Goal: Use online tool/utility: Utilize a website feature to perform a specific function

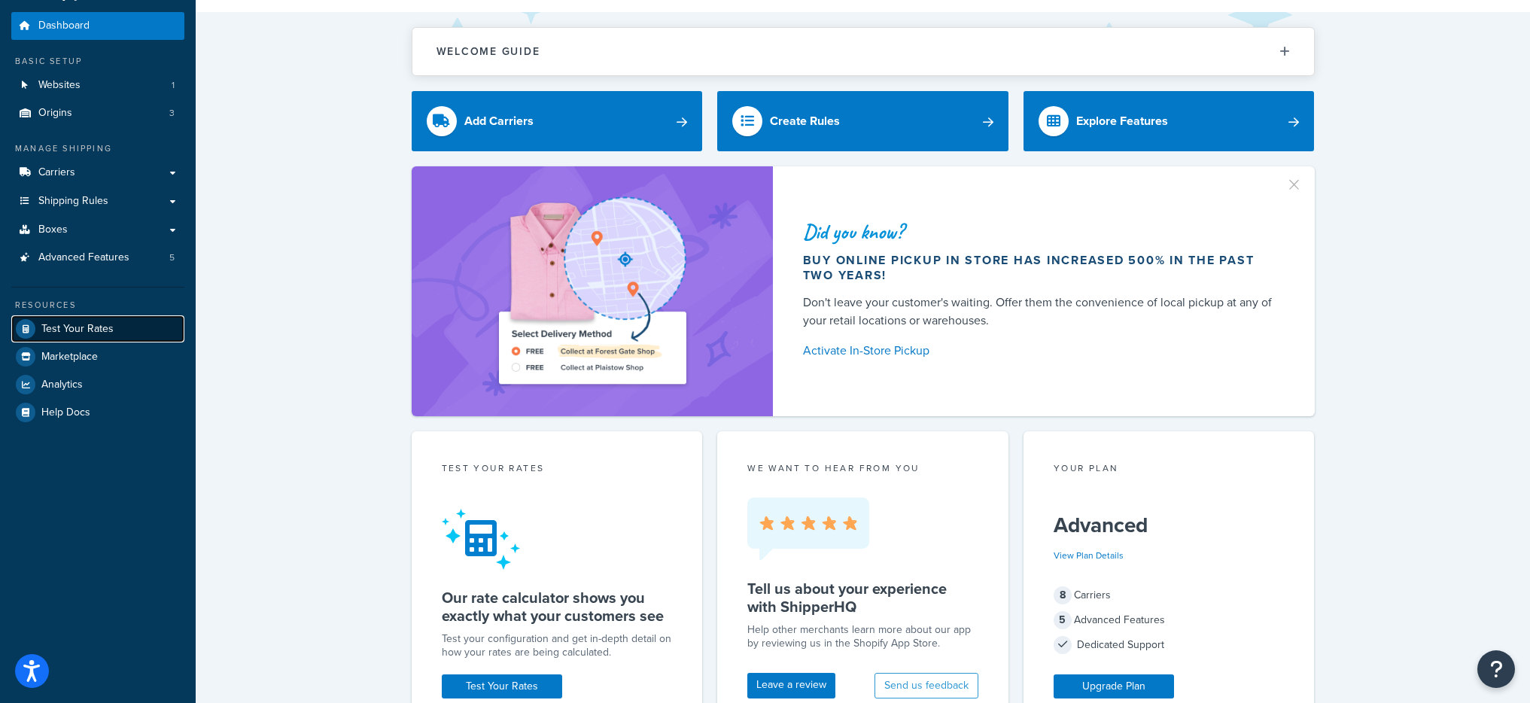
click at [96, 336] on span "Test Your Rates" at bounding box center [77, 329] width 72 height 13
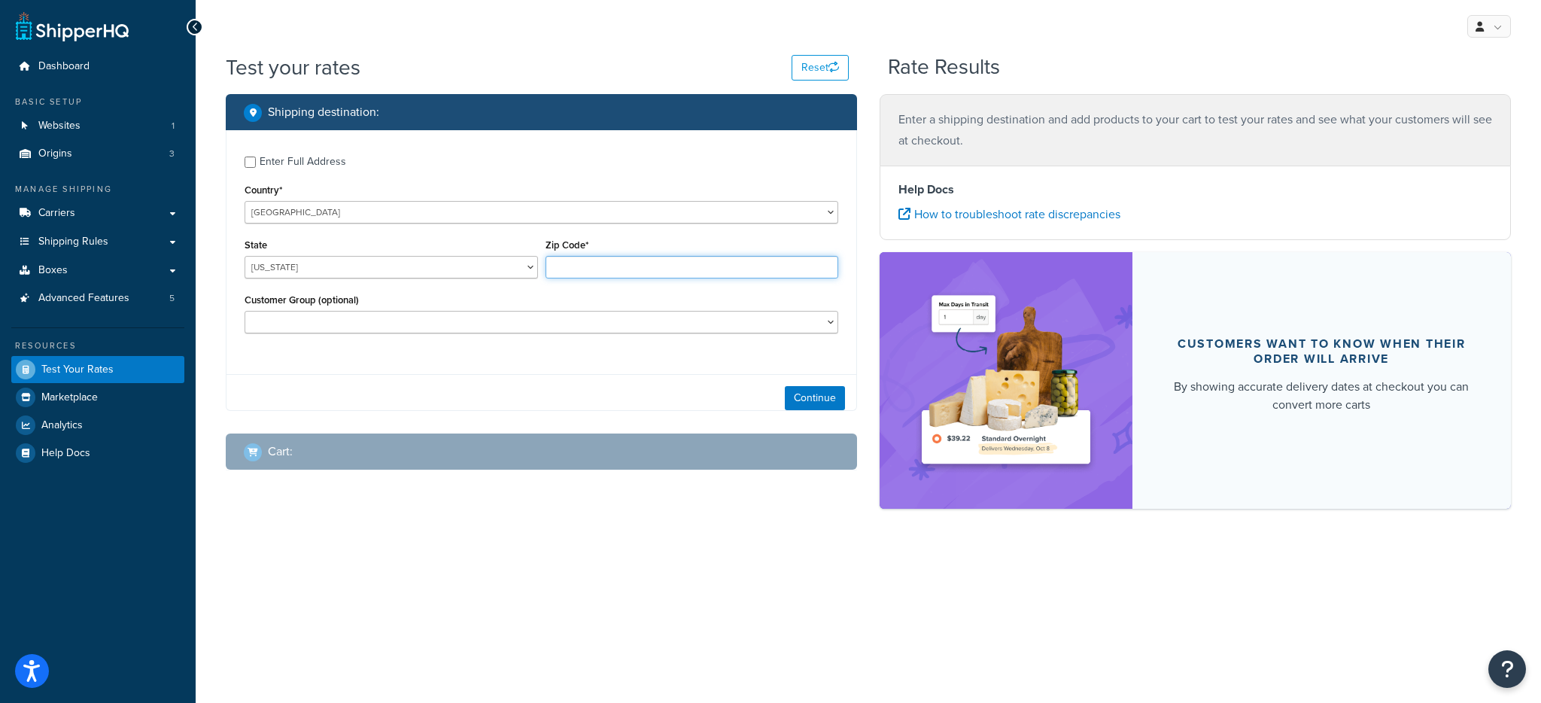
click at [603, 258] on input "Zip Code*" at bounding box center [693, 267] width 294 height 23
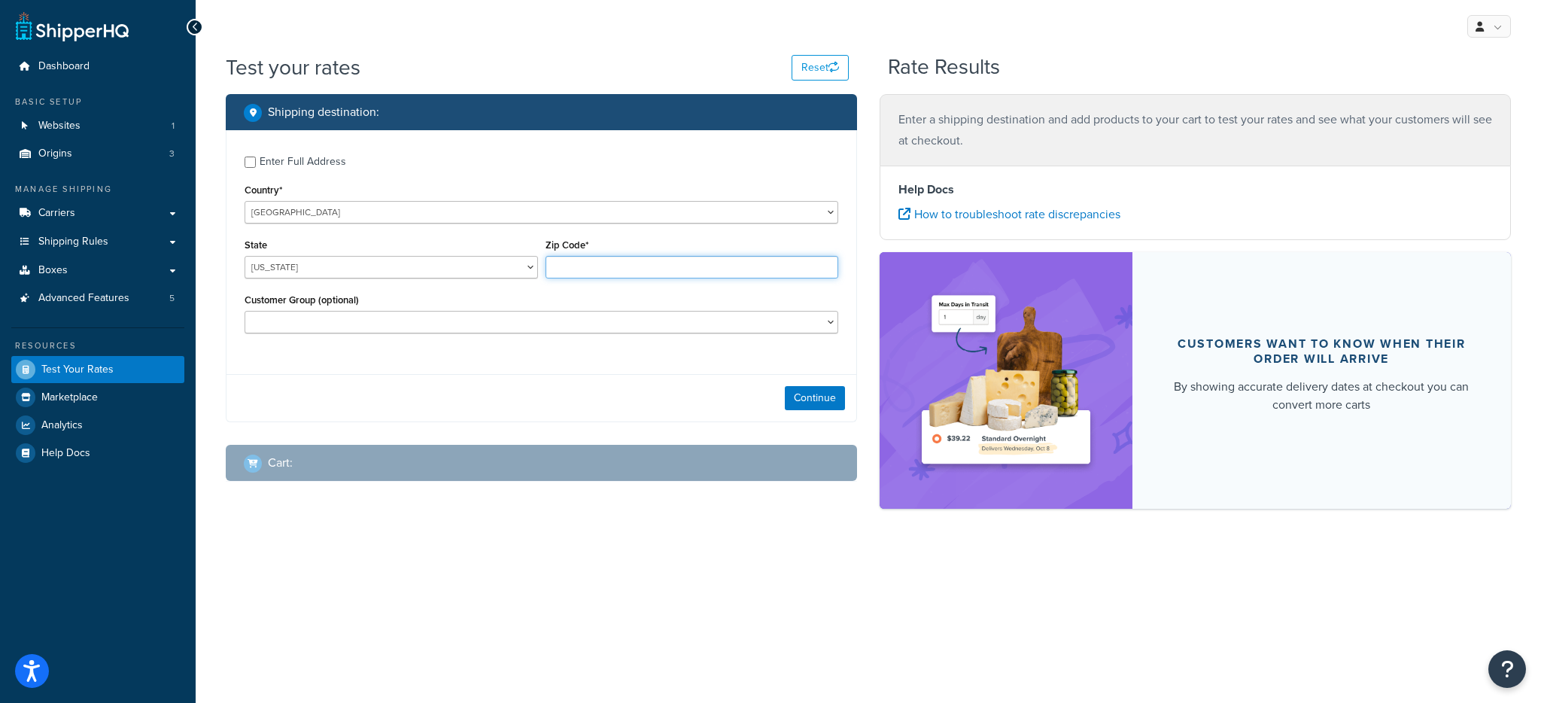
type input "78759"
select select "[GEOGRAPHIC_DATA]"
click at [436, 309] on div "Customer Group (optional) Logged In Not Logged in Retail Wholesale" at bounding box center [542, 312] width 594 height 44
click at [451, 321] on select "Logged In Not Logged in Retail Wholesale" at bounding box center [542, 322] width 594 height 23
select select "Wholesale"
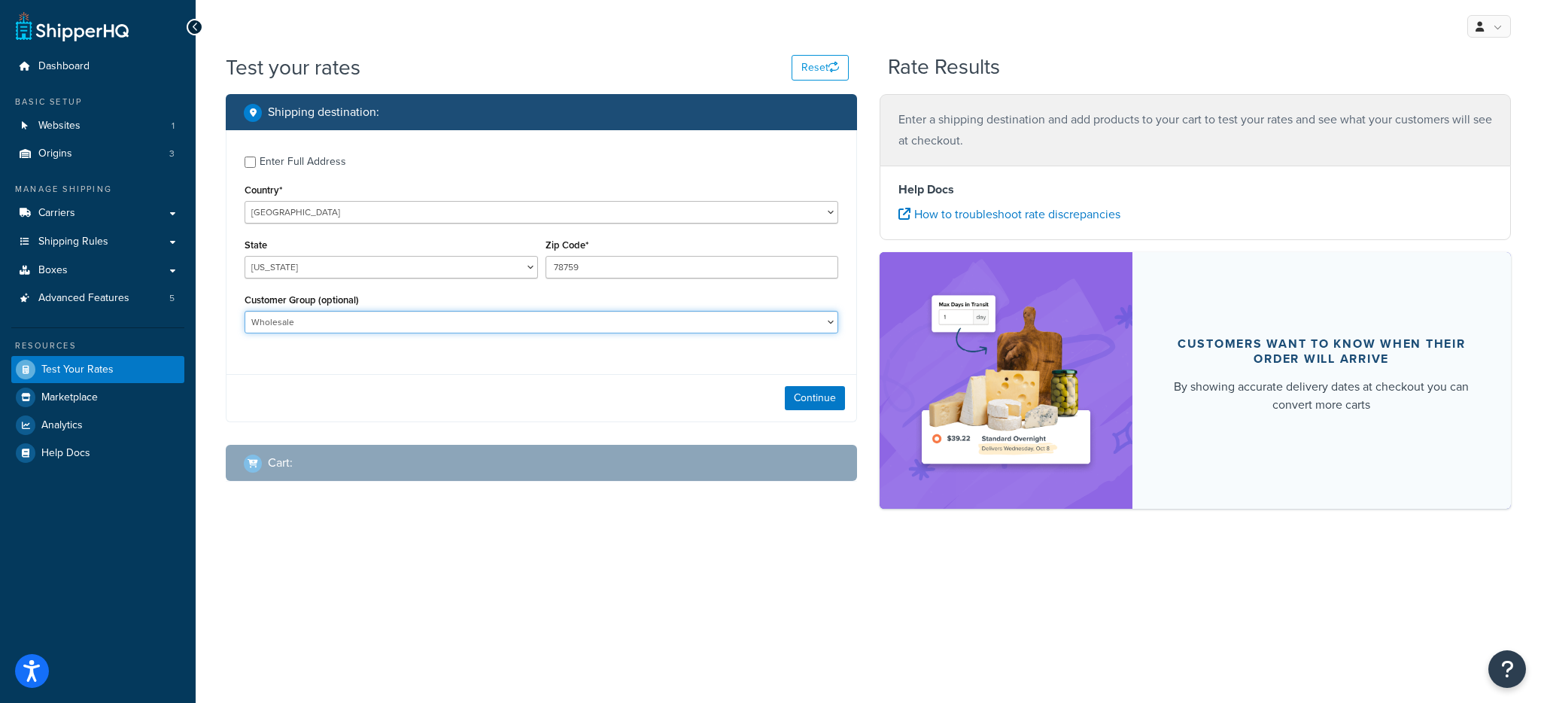
click at [245, 311] on select "Logged In Not Logged in Retail Wholesale" at bounding box center [542, 322] width 594 height 23
click at [833, 388] on button "Continue" at bounding box center [815, 398] width 60 height 24
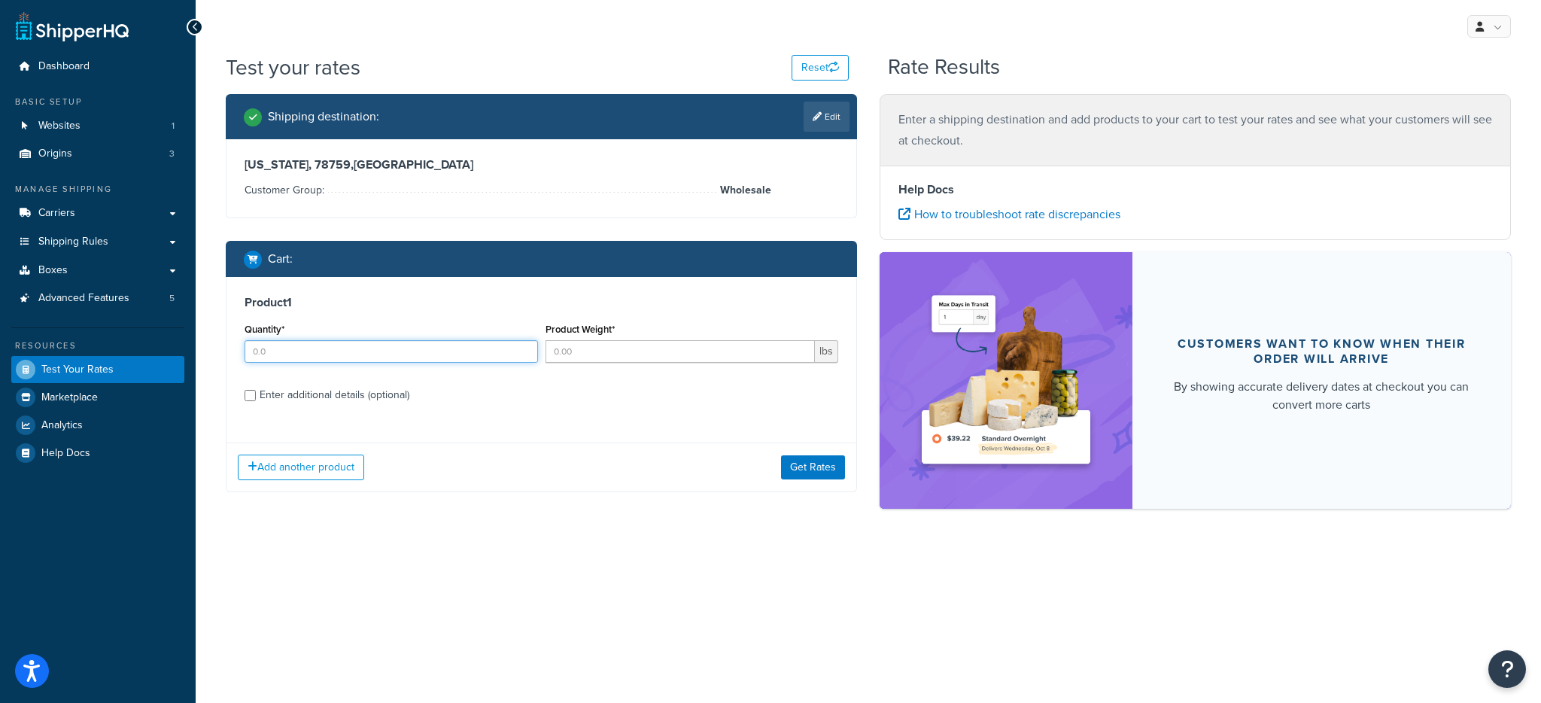
click at [351, 350] on input "Quantity*" at bounding box center [392, 351] width 294 height 23
click at [368, 349] on input "2" at bounding box center [392, 351] width 294 height 23
click at [369, 349] on input "2" at bounding box center [392, 351] width 294 height 23
click at [370, 350] on input "2" at bounding box center [392, 351] width 294 height 23
click at [370, 351] on input "1" at bounding box center [392, 351] width 294 height 23
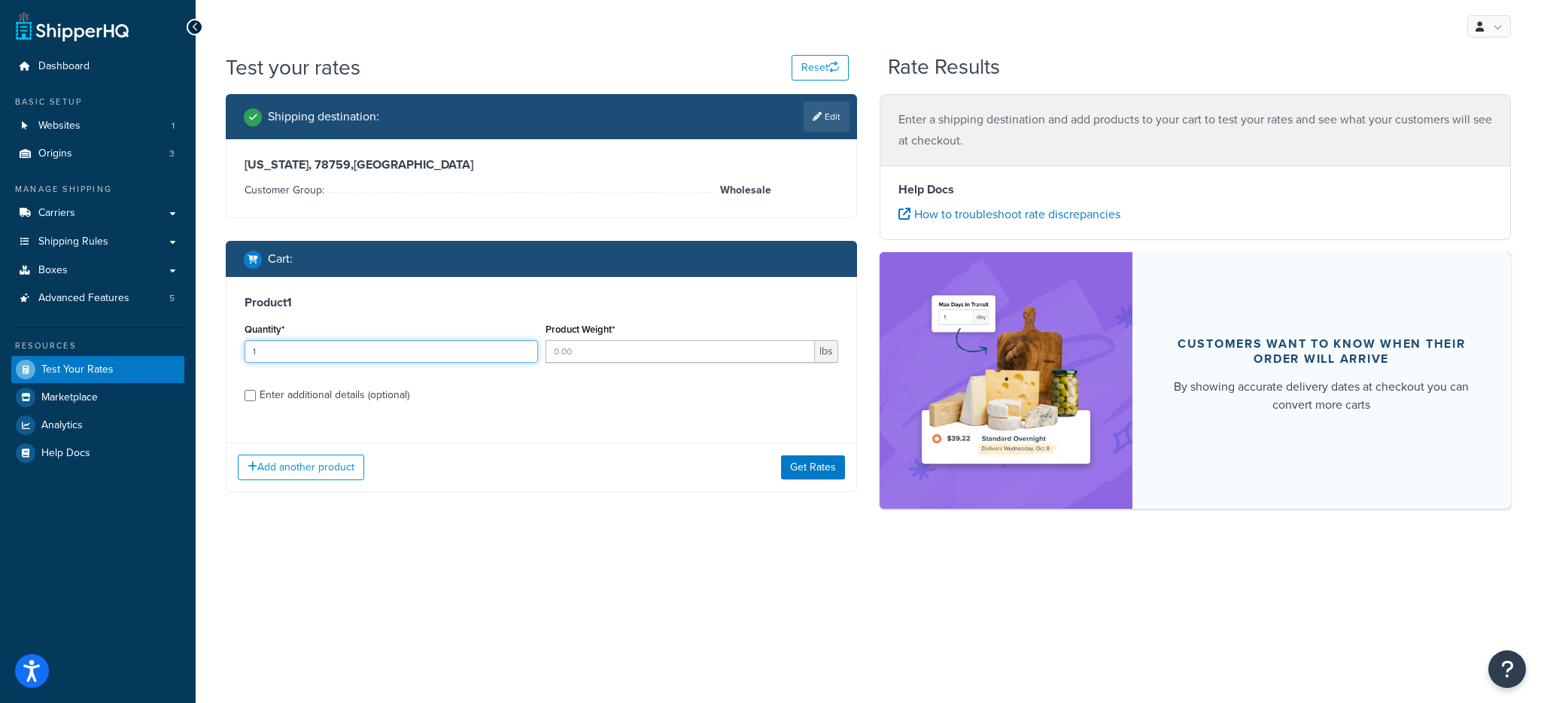
click at [370, 351] on input "1" at bounding box center [392, 351] width 294 height 23
type input "4"
click at [579, 355] on input "Product Weight*" at bounding box center [681, 351] width 270 height 23
type input "37.99"
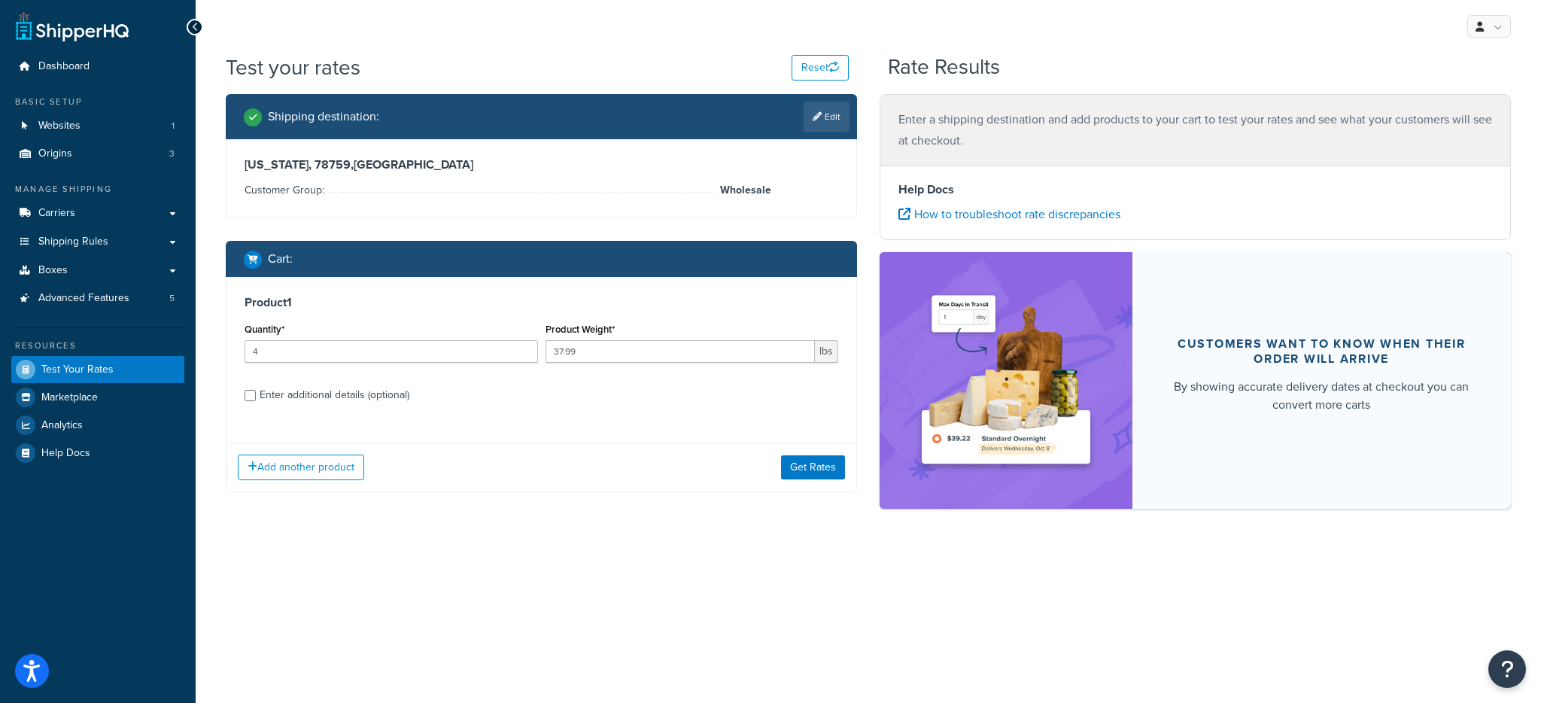
click at [379, 403] on div "Enter additional details (optional)" at bounding box center [335, 395] width 150 height 21
click at [256, 401] on input "Enter additional details (optional)" at bounding box center [250, 395] width 11 height 11
checkbox input "true"
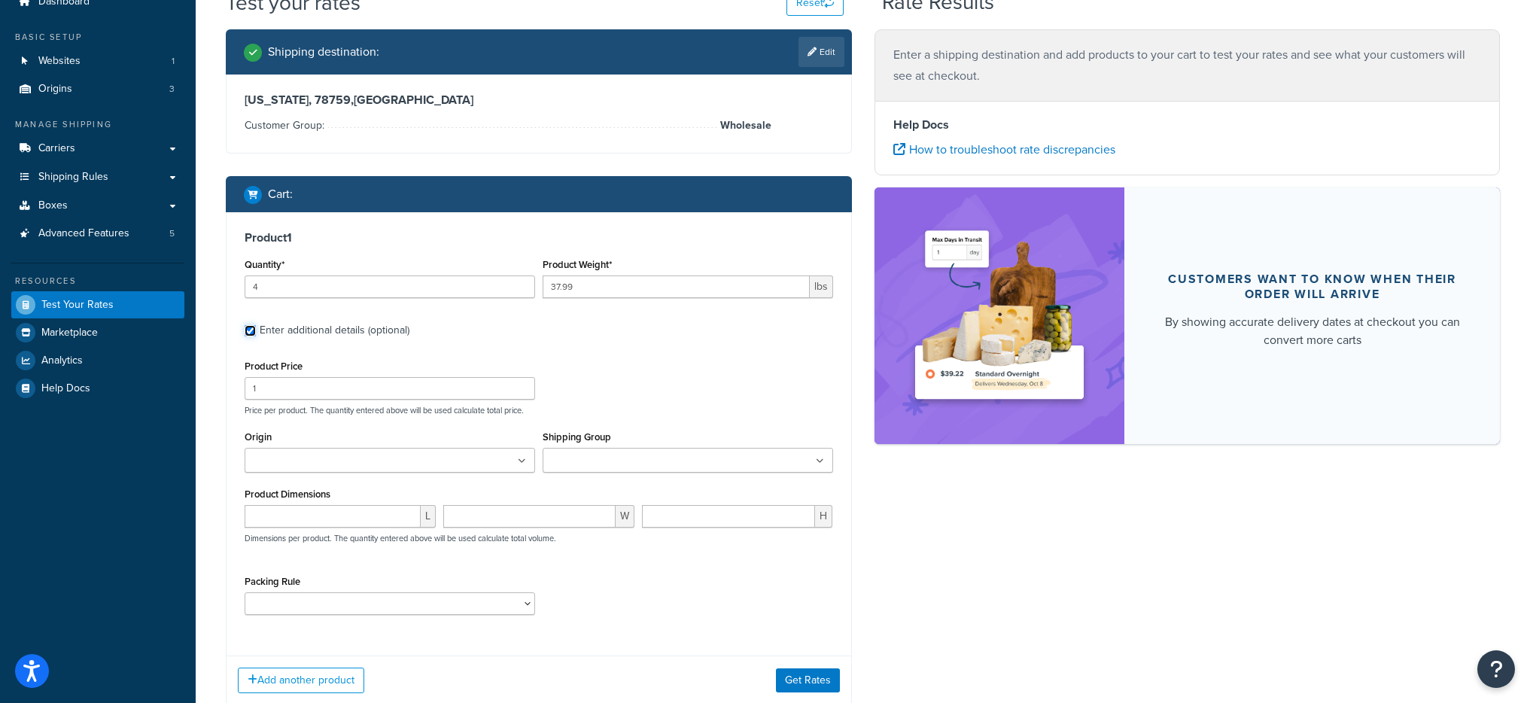
scroll to position [95, 0]
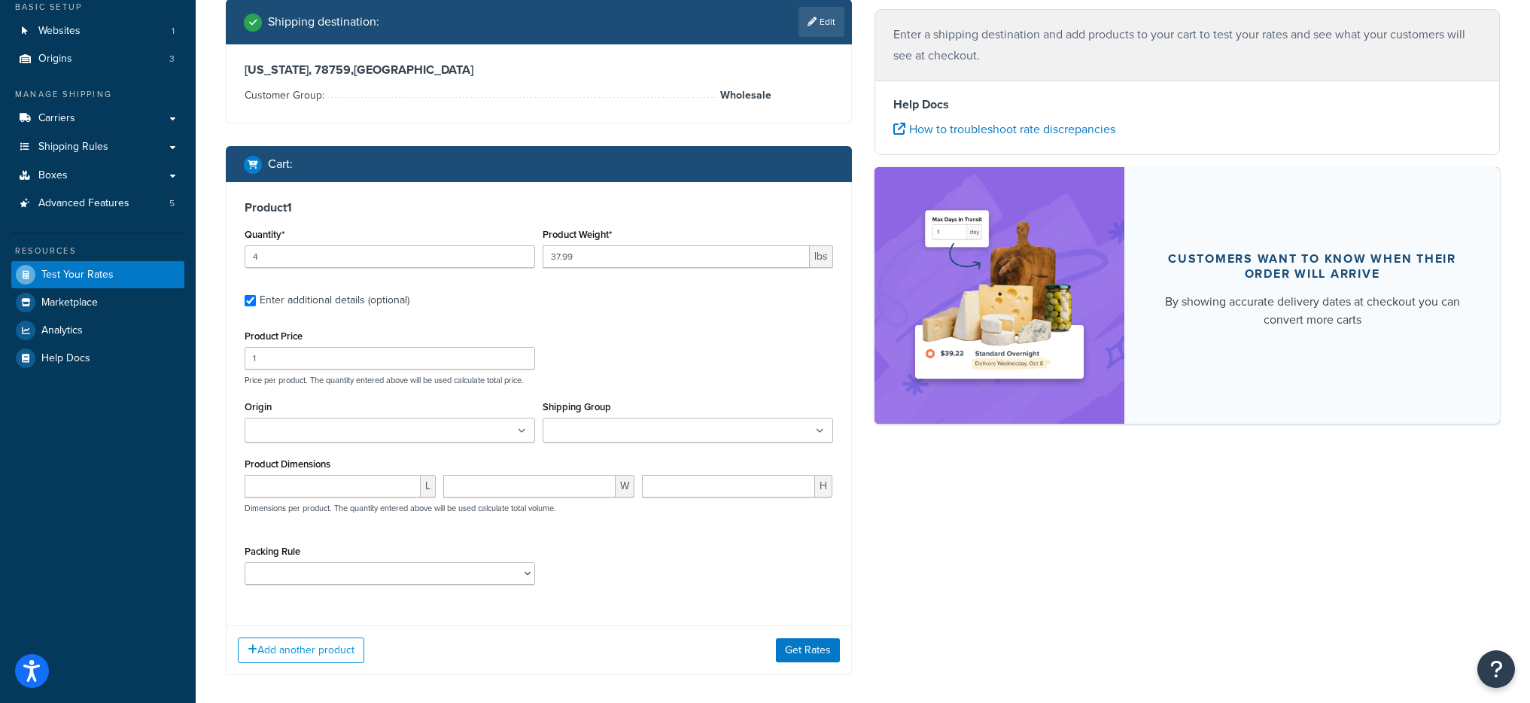
click at [603, 411] on label "Shipping Group" at bounding box center [577, 406] width 68 height 11
click at [603, 423] on input "Shipping Group" at bounding box center [613, 431] width 133 height 17
click at [604, 418] on ul at bounding box center [688, 430] width 291 height 25
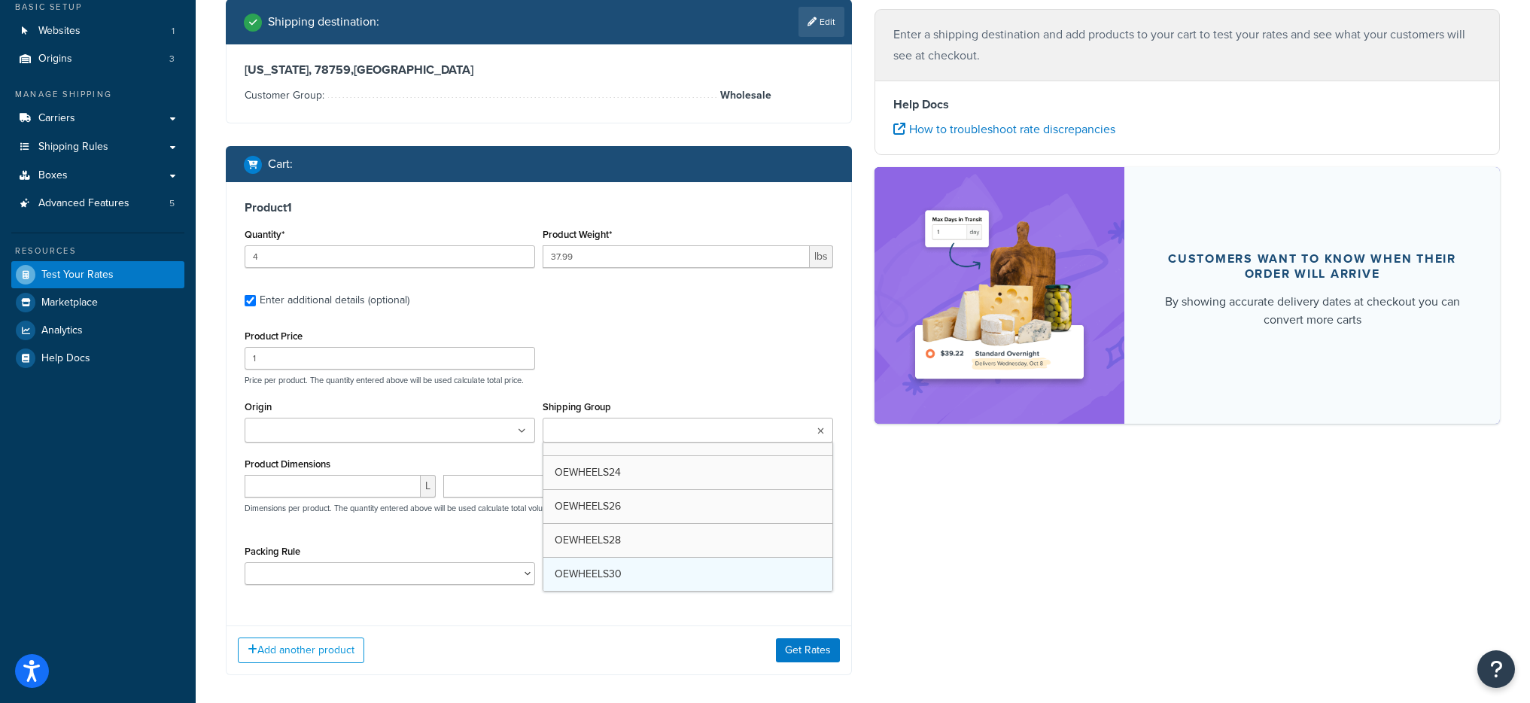
scroll to position [1578, 0]
click at [410, 444] on div "Origin [US_STATE] OEW Wheels [US_STATE]" at bounding box center [390, 425] width 298 height 57
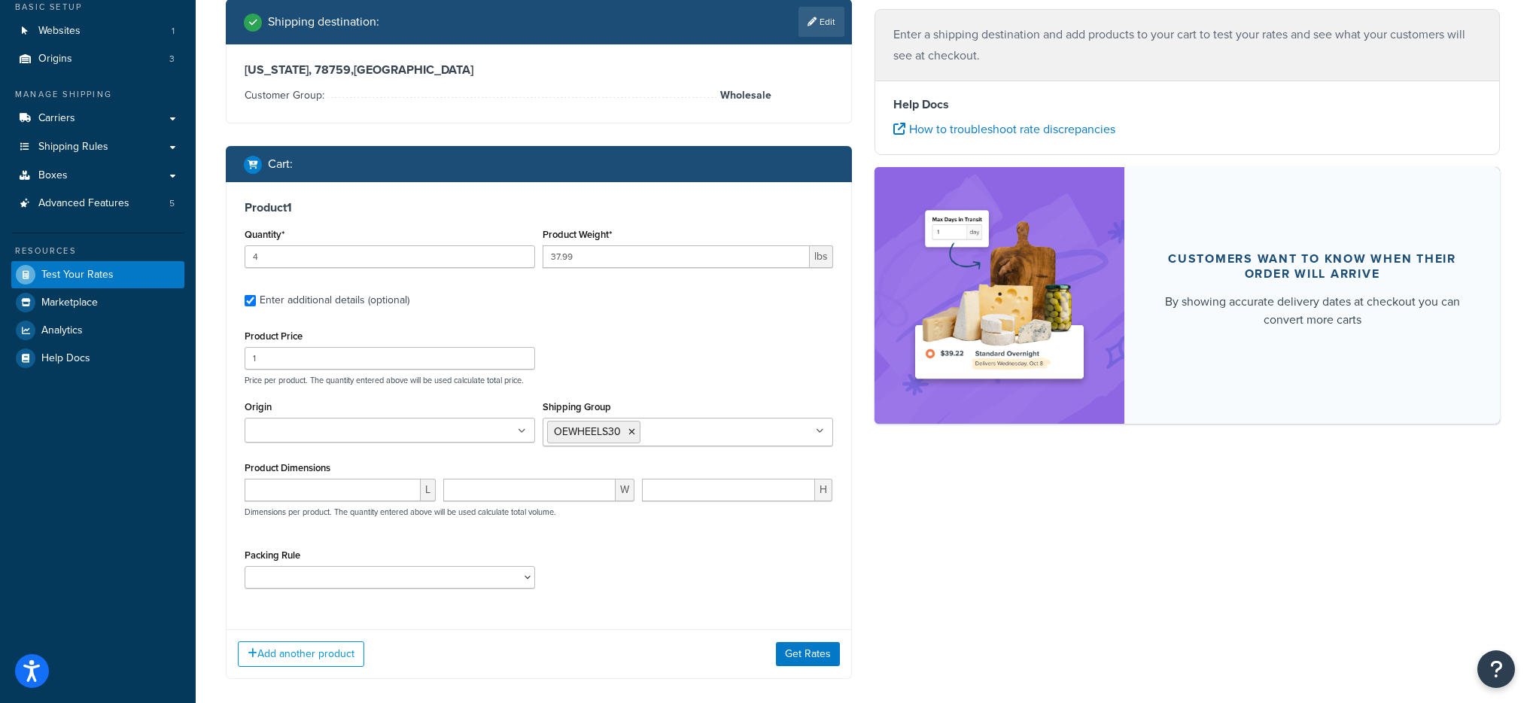
click at [399, 431] on ul at bounding box center [390, 430] width 291 height 25
click at [634, 601] on div "Product 1 Quantity* 4 Product Weight* 37.99 lbs Enter additional details (optio…" at bounding box center [539, 400] width 625 height 436
click at [343, 489] on input "number" at bounding box center [333, 490] width 176 height 23
type input "21"
click at [457, 491] on input "number" at bounding box center [529, 490] width 172 height 23
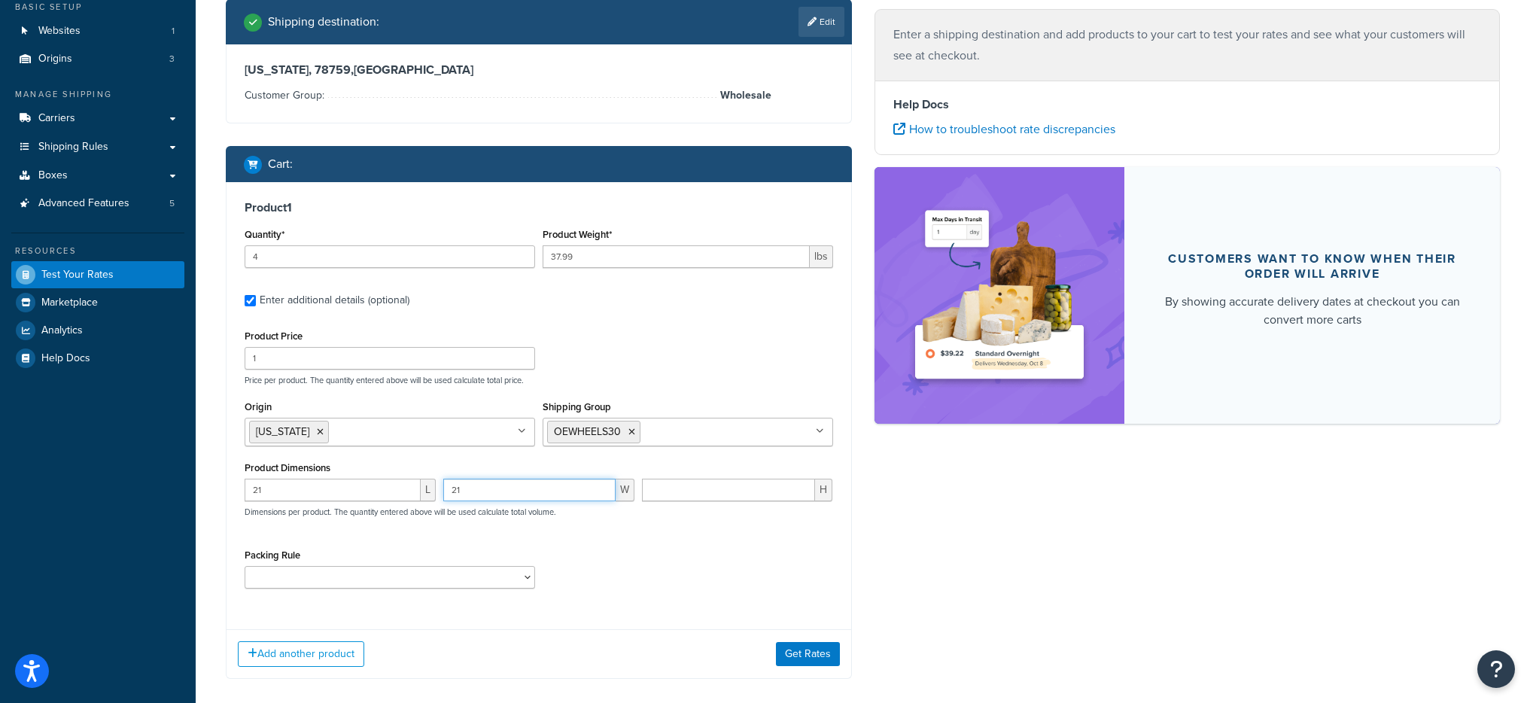
type input "21"
click at [665, 496] on input "number" at bounding box center [729, 490] width 174 height 23
type input "11"
click at [799, 653] on button "Get Rates" at bounding box center [808, 654] width 64 height 24
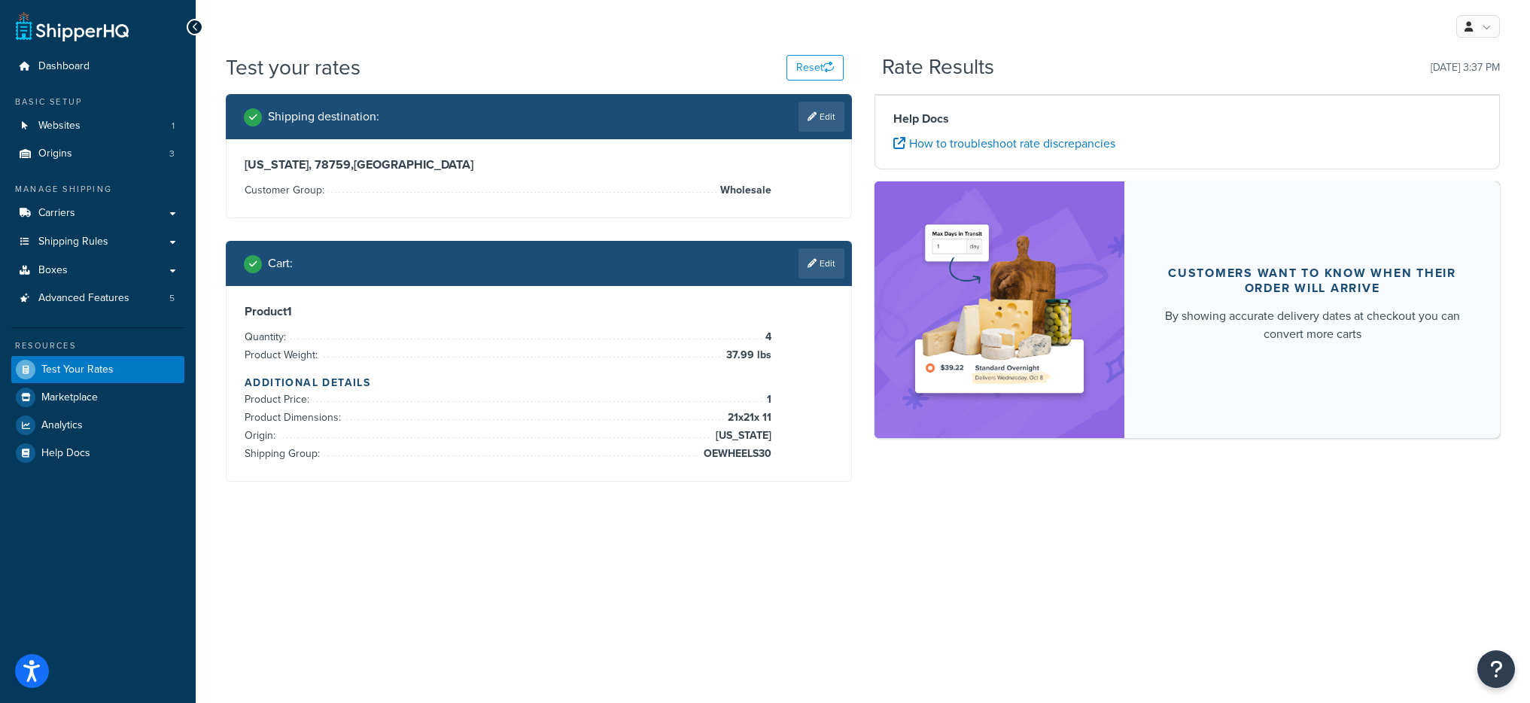
scroll to position [0, 0]
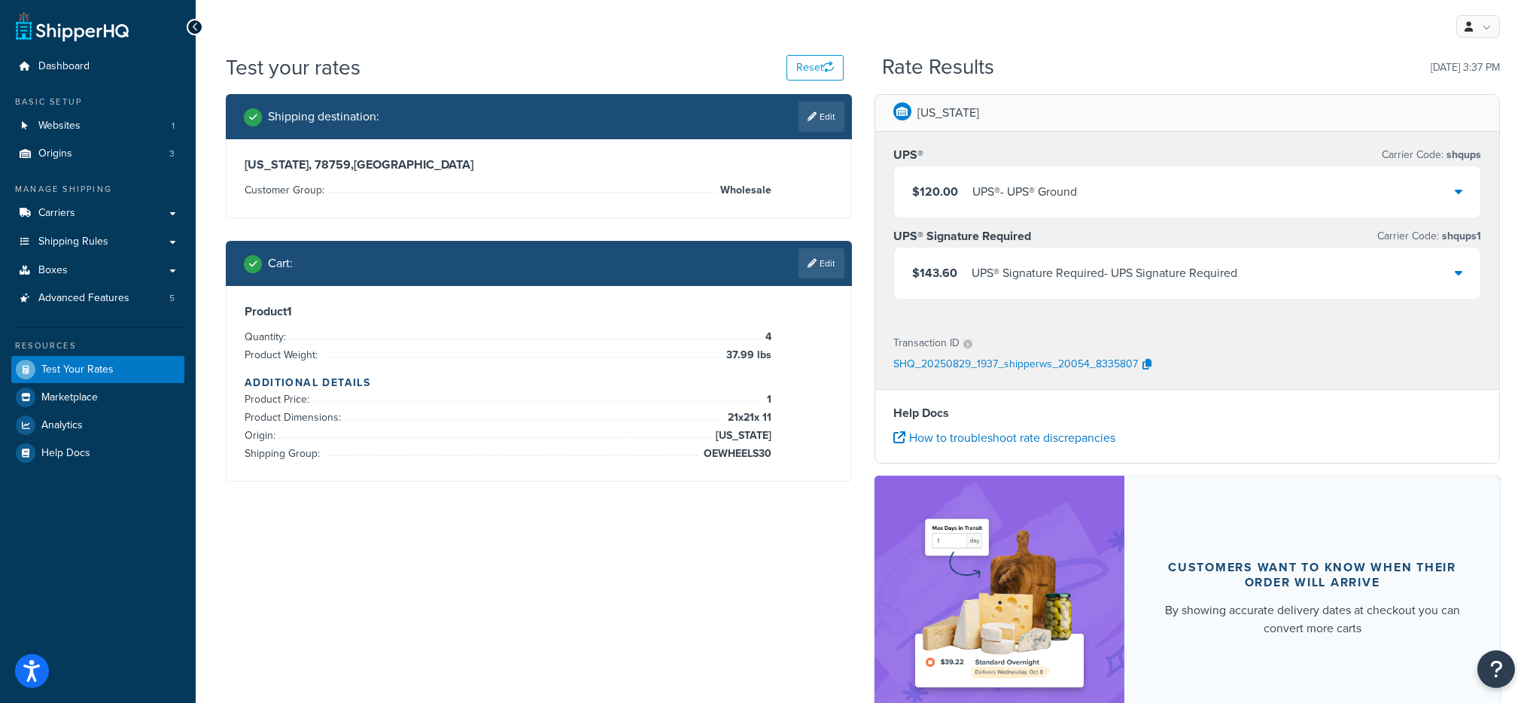
click at [1070, 193] on div "UPS® - UPS® Ground" at bounding box center [1024, 191] width 105 height 21
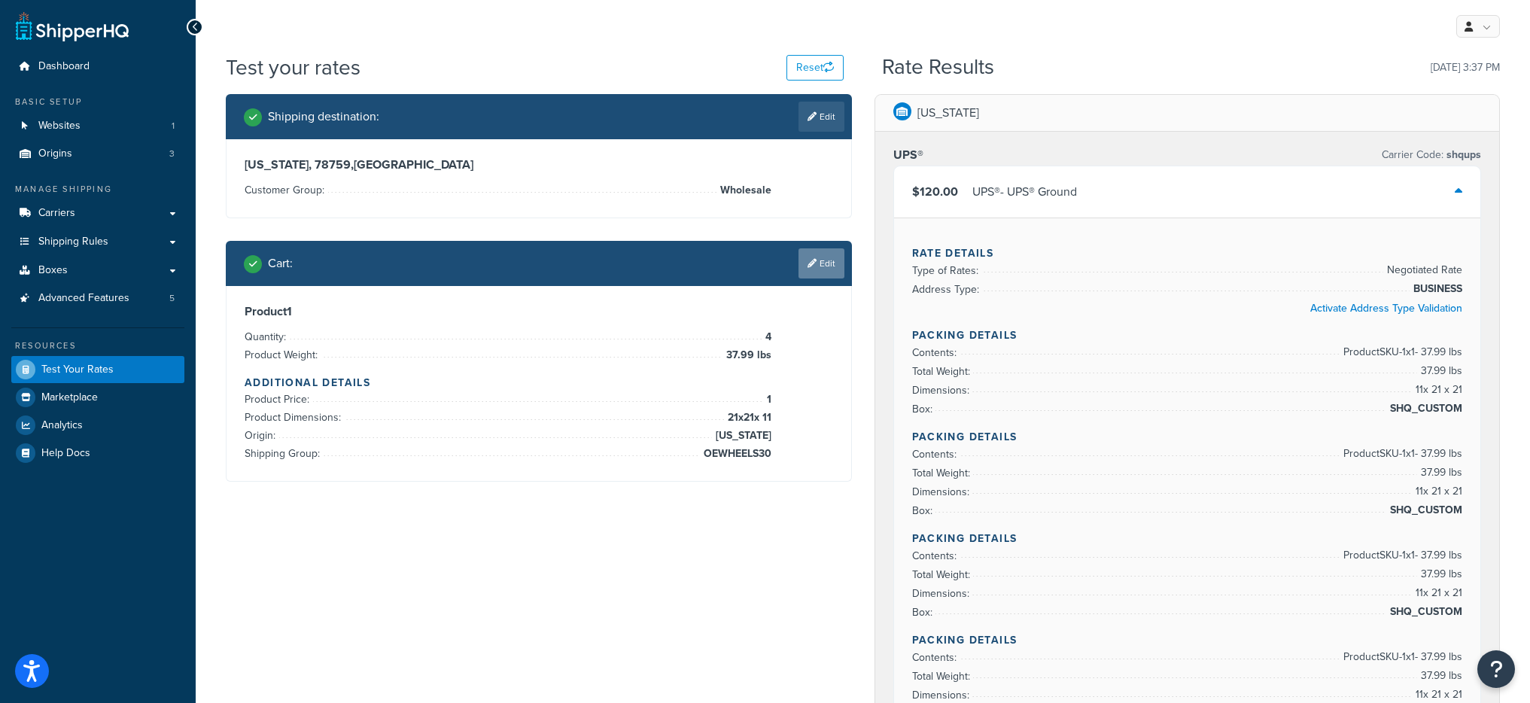
click at [830, 264] on link "Edit" at bounding box center [822, 263] width 46 height 30
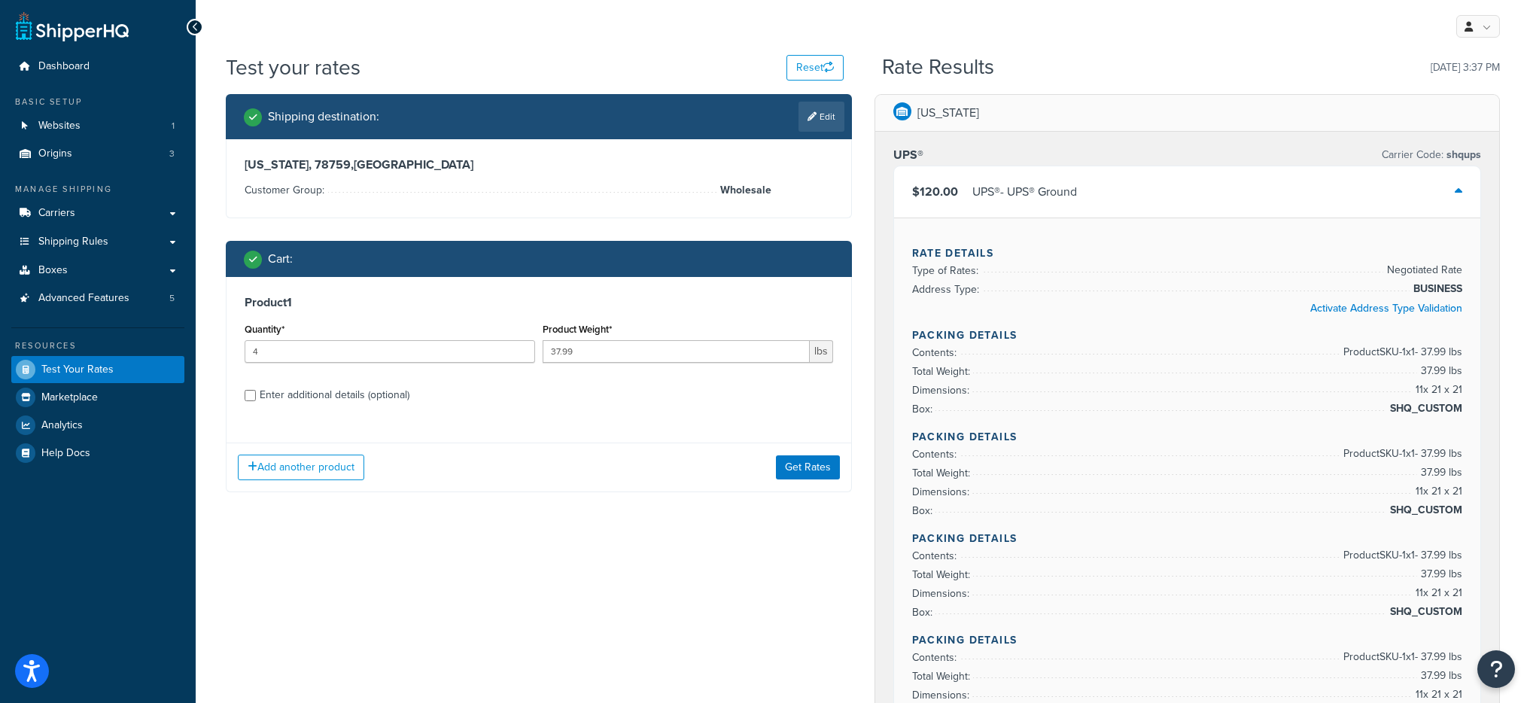
click at [318, 405] on div "Enter additional details (optional)" at bounding box center [335, 395] width 150 height 21
click at [256, 401] on input "Enter additional details (optional)" at bounding box center [250, 395] width 11 height 11
checkbox input "true"
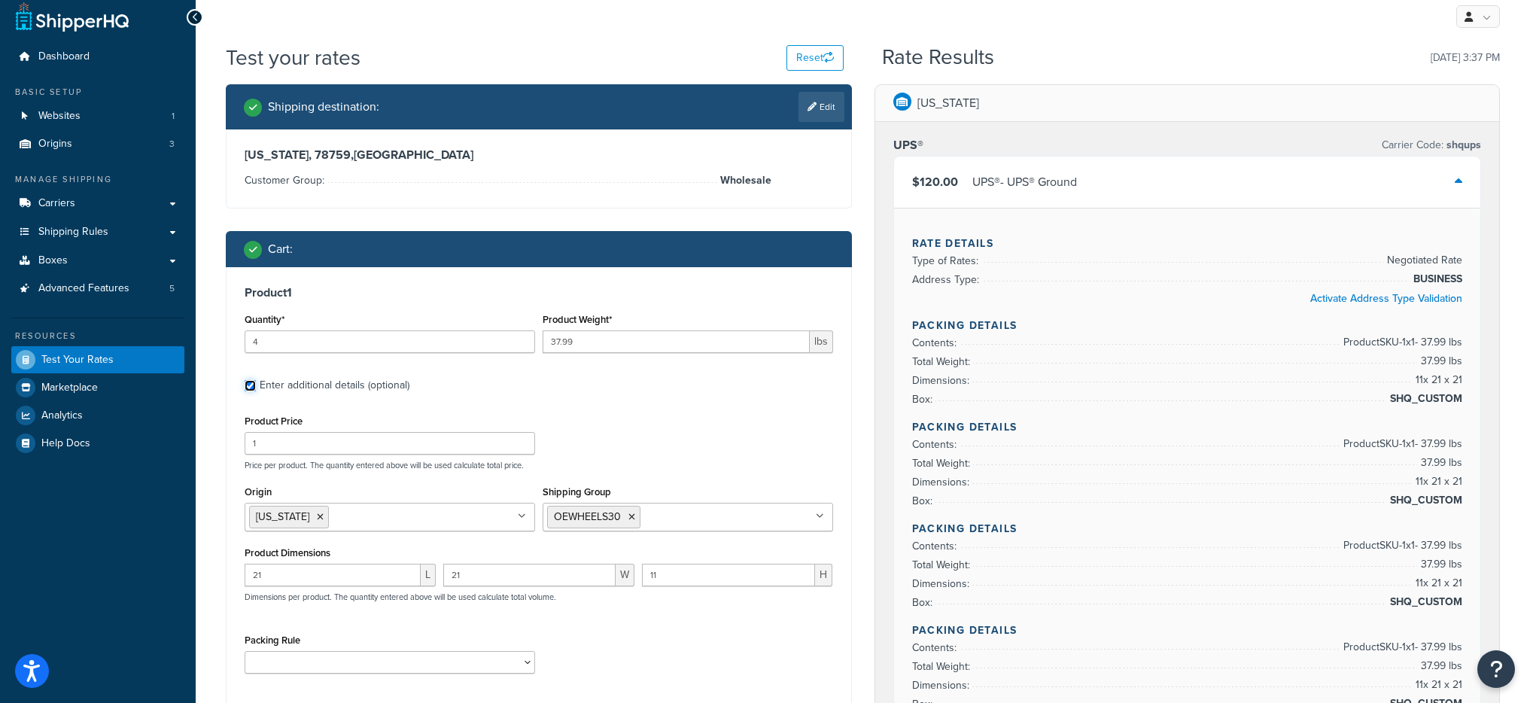
scroll to position [25, 0]
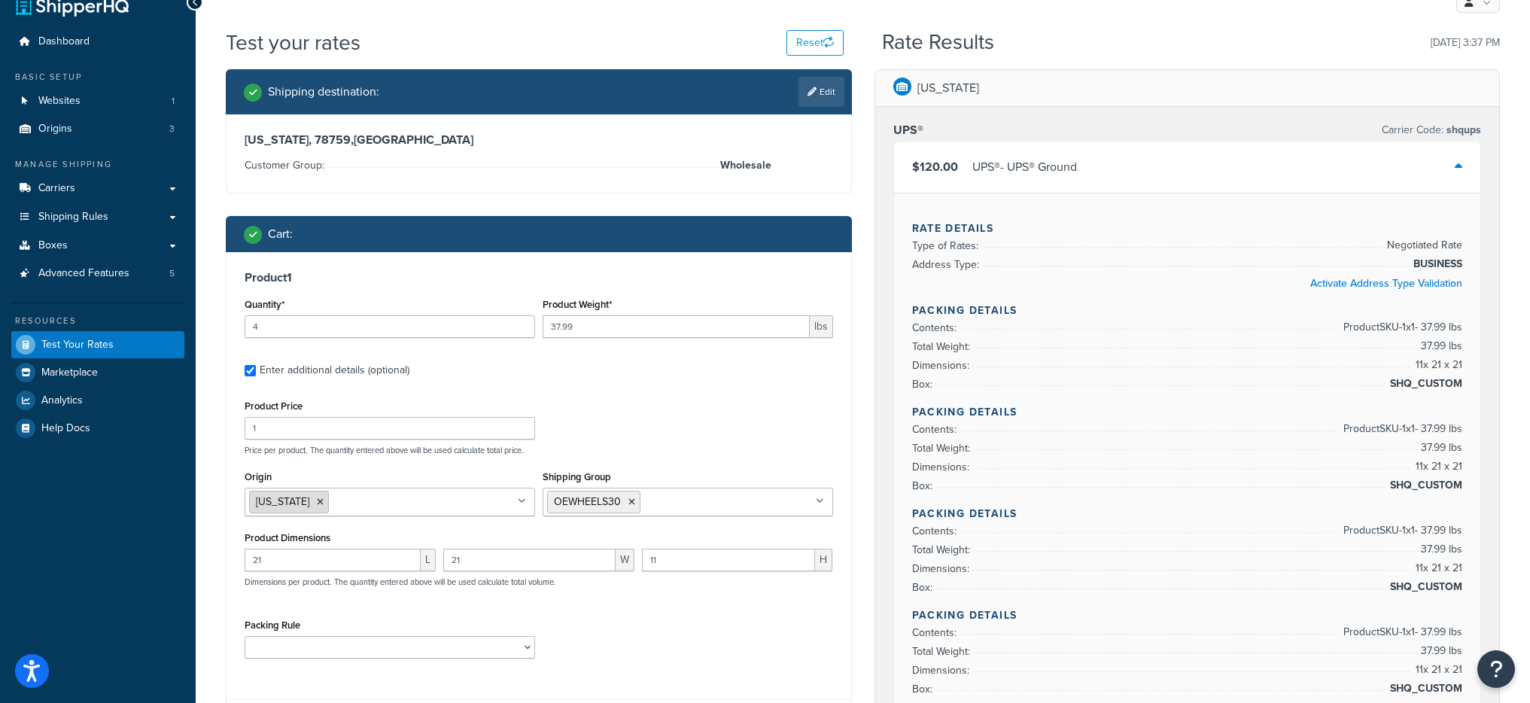
click at [317, 500] on icon at bounding box center [320, 502] width 7 height 9
click at [611, 428] on div "Product Price 1 Price per product. The quantity entered above will be used calc…" at bounding box center [539, 425] width 596 height 59
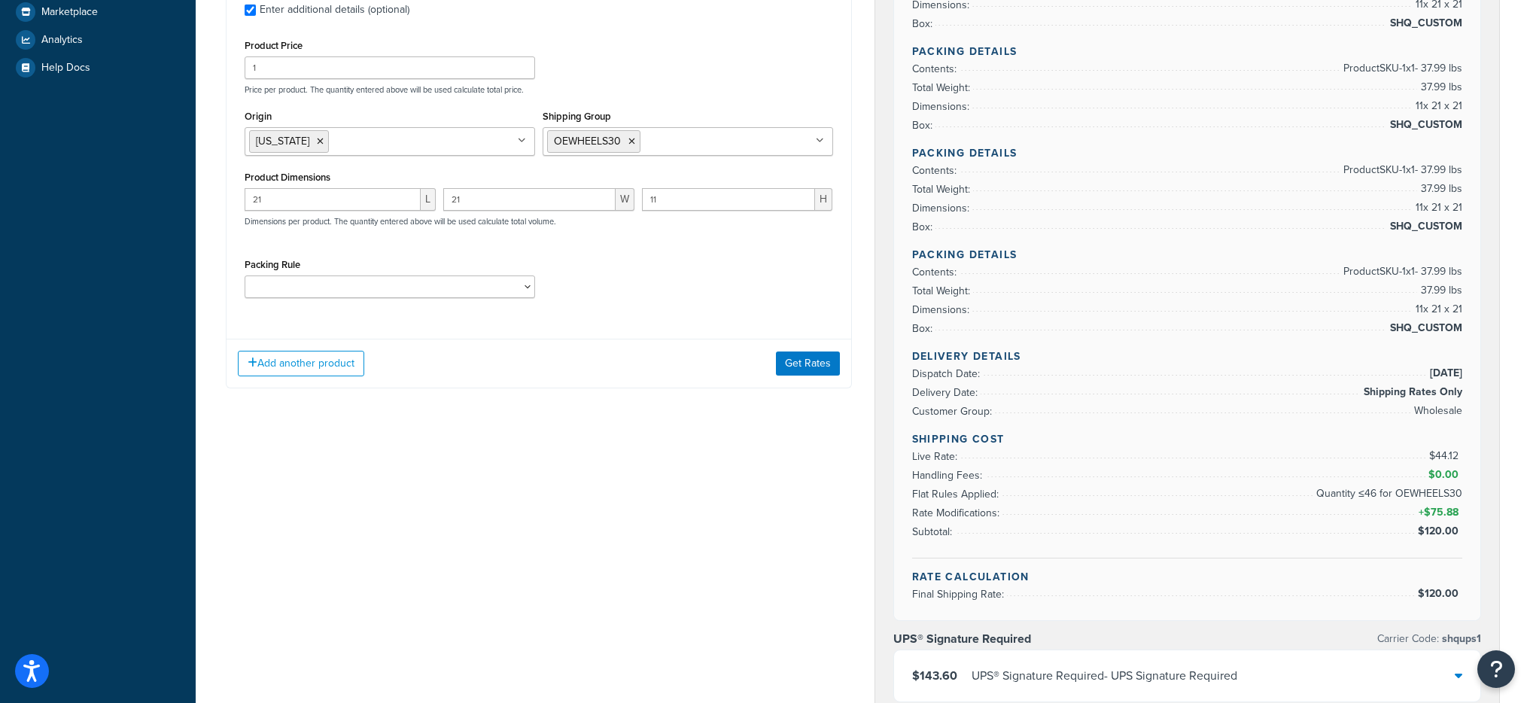
scroll to position [545, 0]
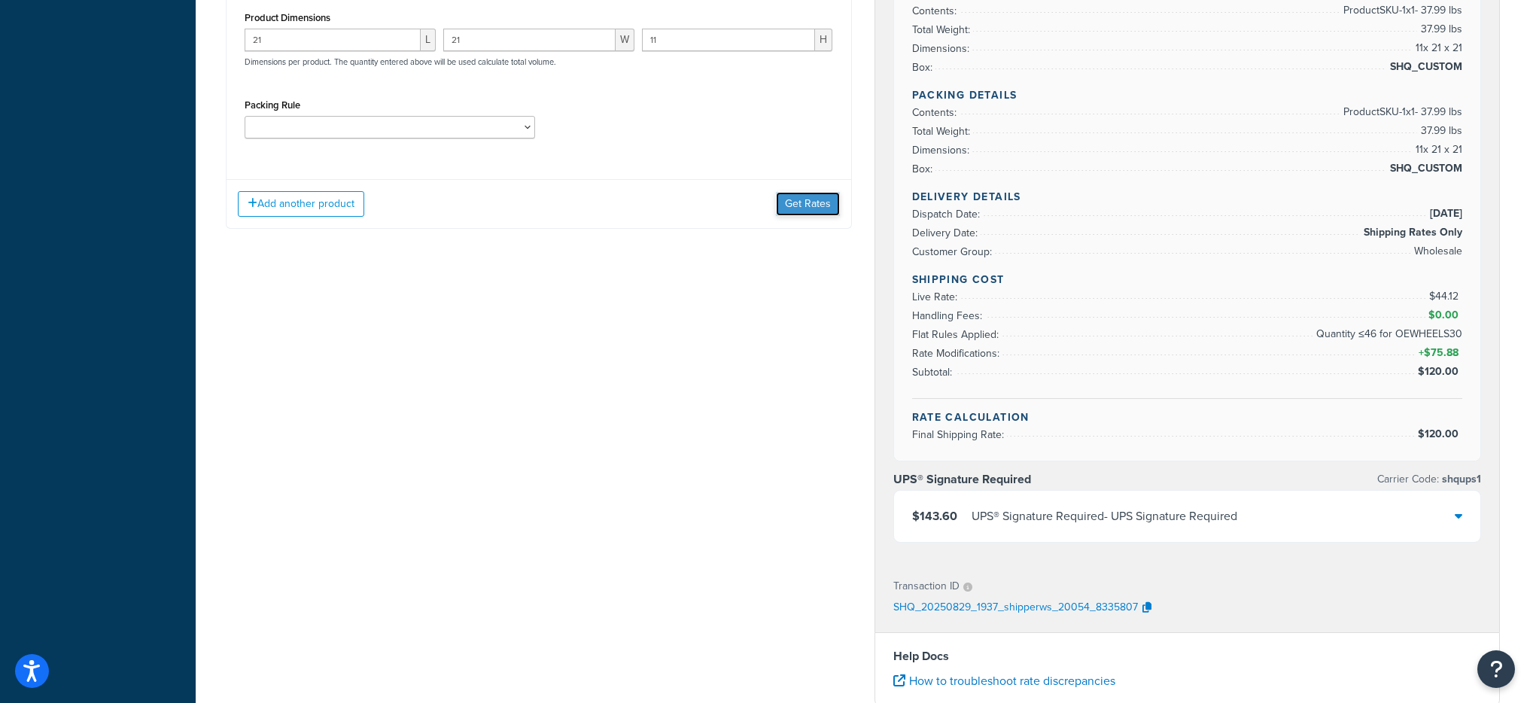
click at [799, 199] on button "Get Rates" at bounding box center [808, 204] width 64 height 24
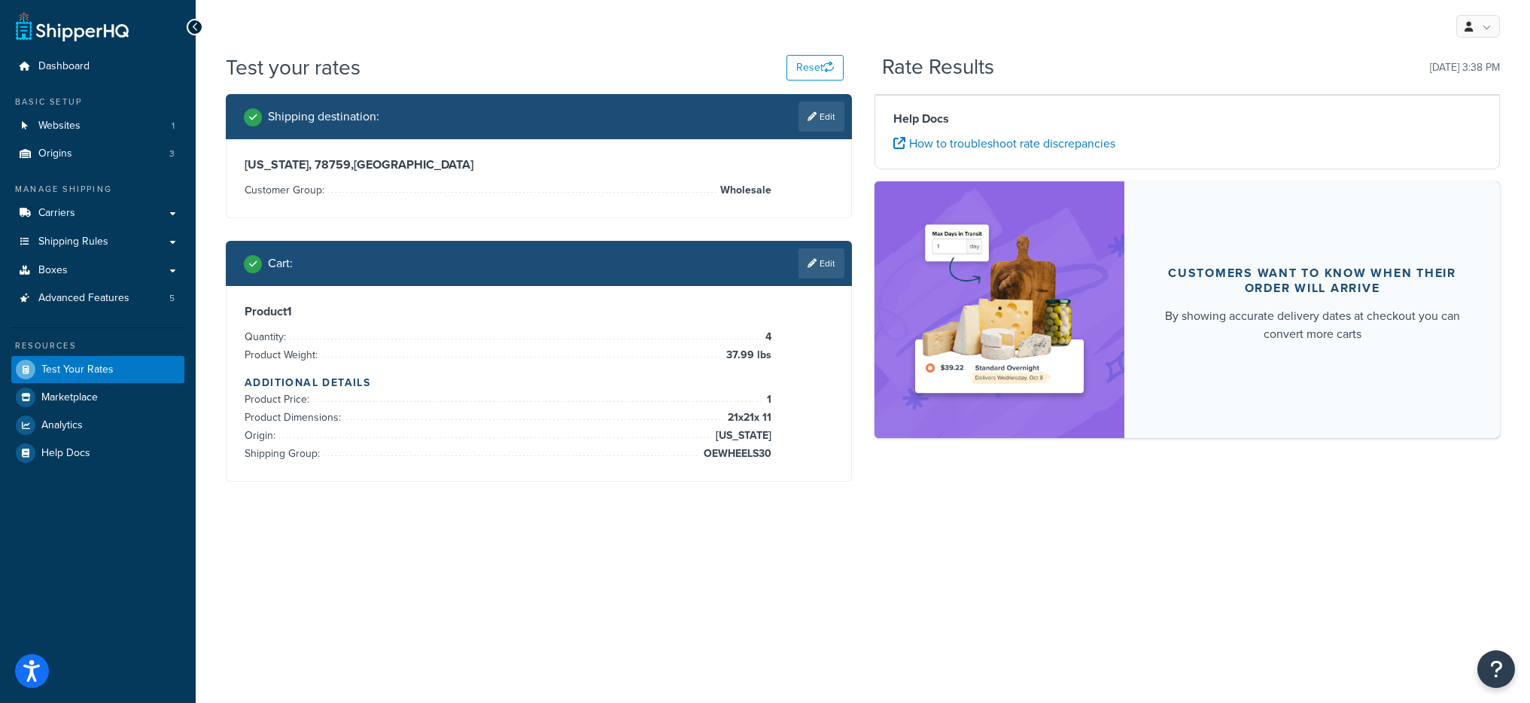
scroll to position [0, 0]
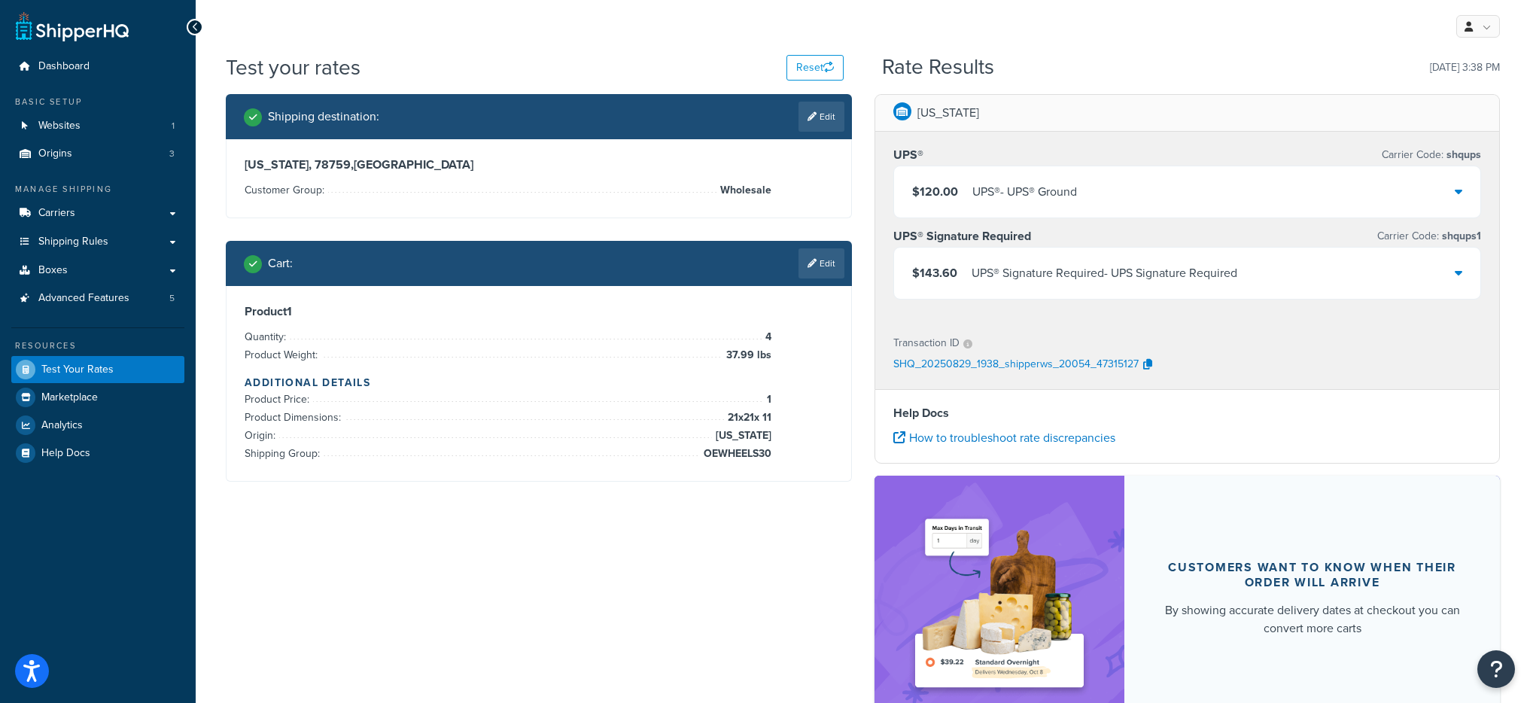
click at [1028, 174] on div "$120.00 UPS® - UPS® Ground" at bounding box center [1187, 191] width 587 height 51
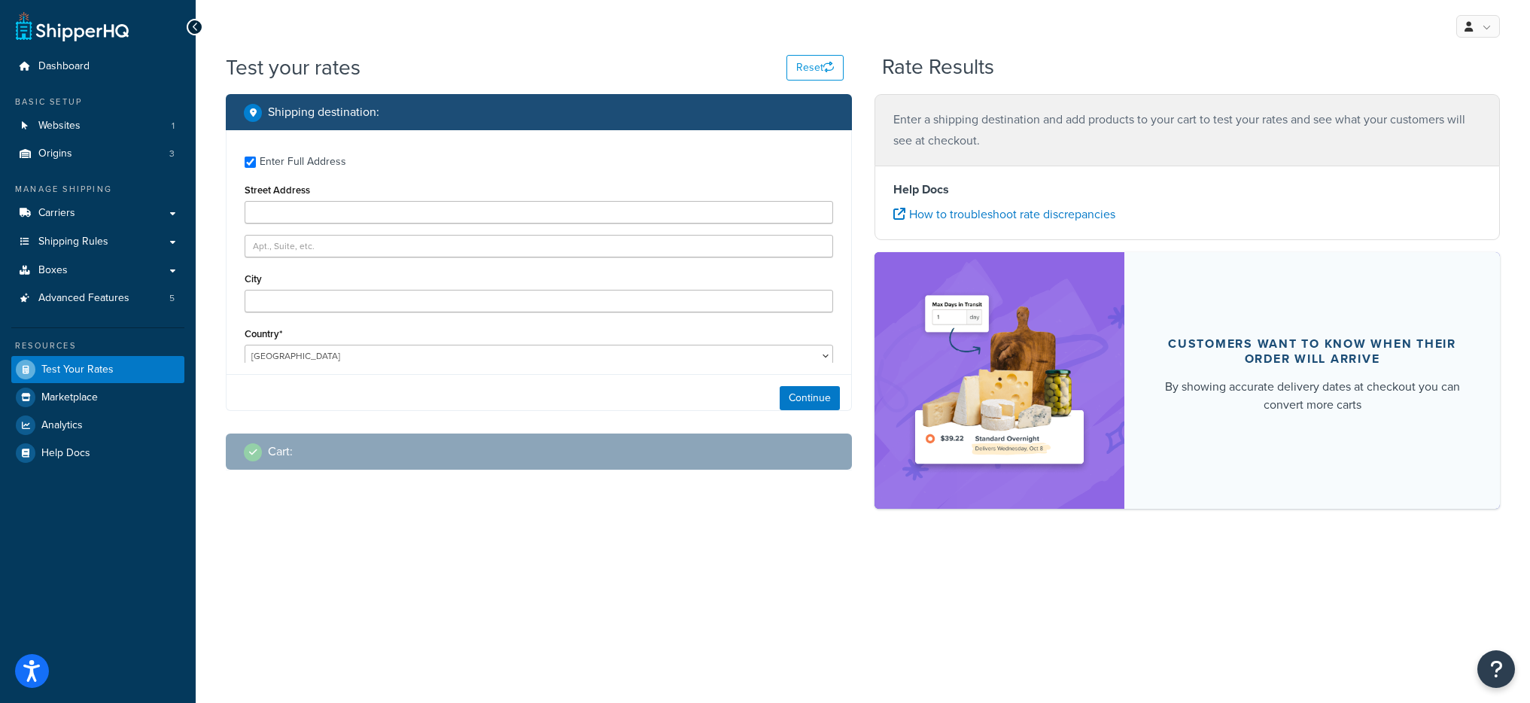
type input "[STREET_ADDRESS]"
type input "[PERSON_NAME]"
type input "14580"
select select "NY"
select select
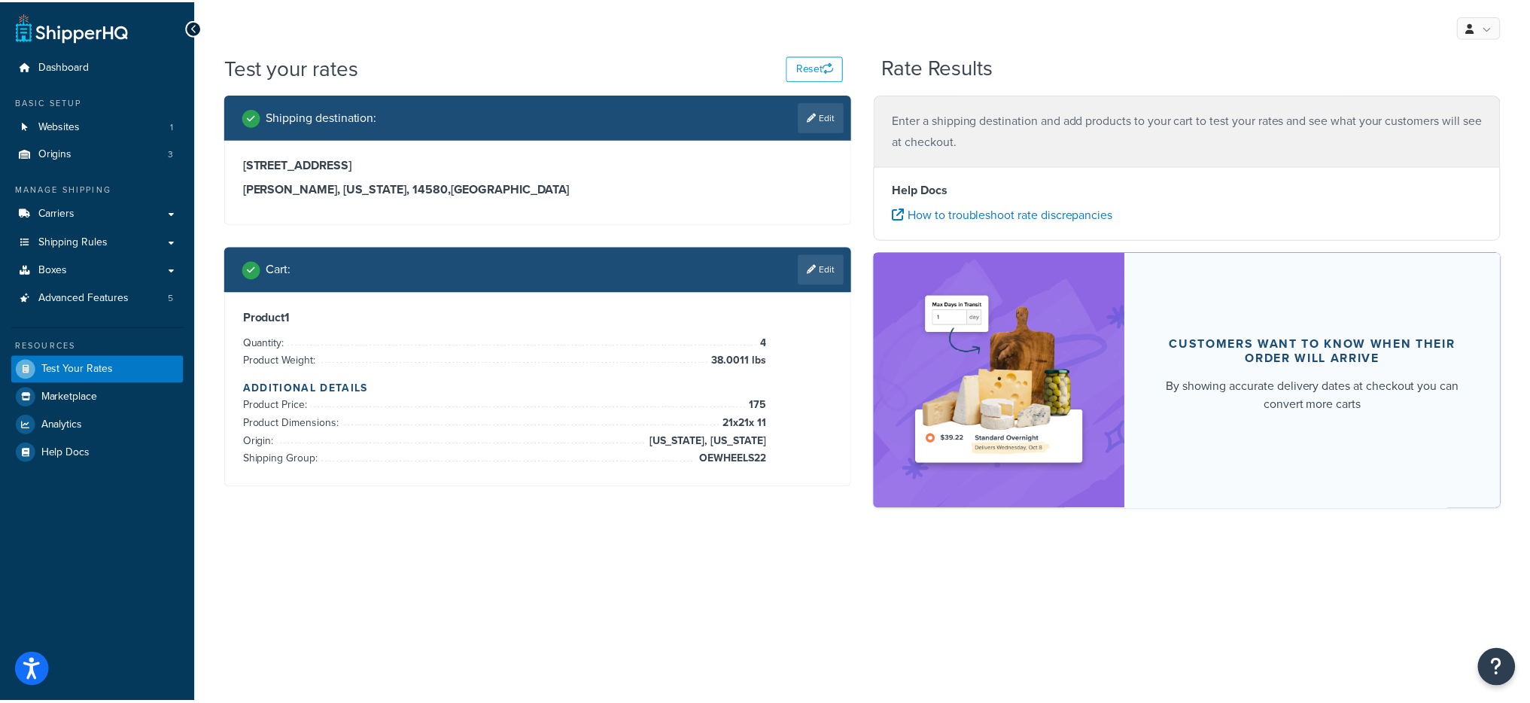
scroll to position [1500, 0]
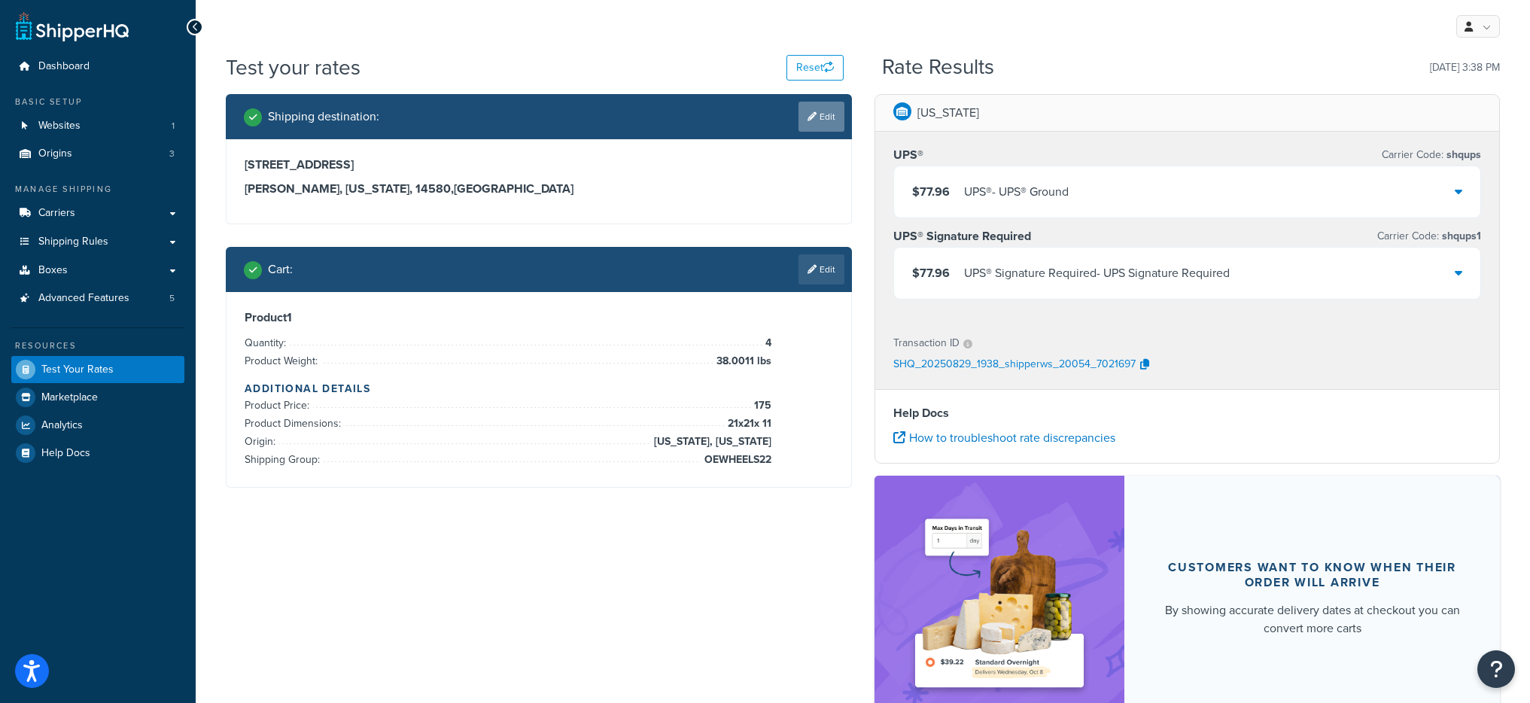
click at [820, 116] on link "Edit" at bounding box center [822, 117] width 46 height 30
select select "NY"
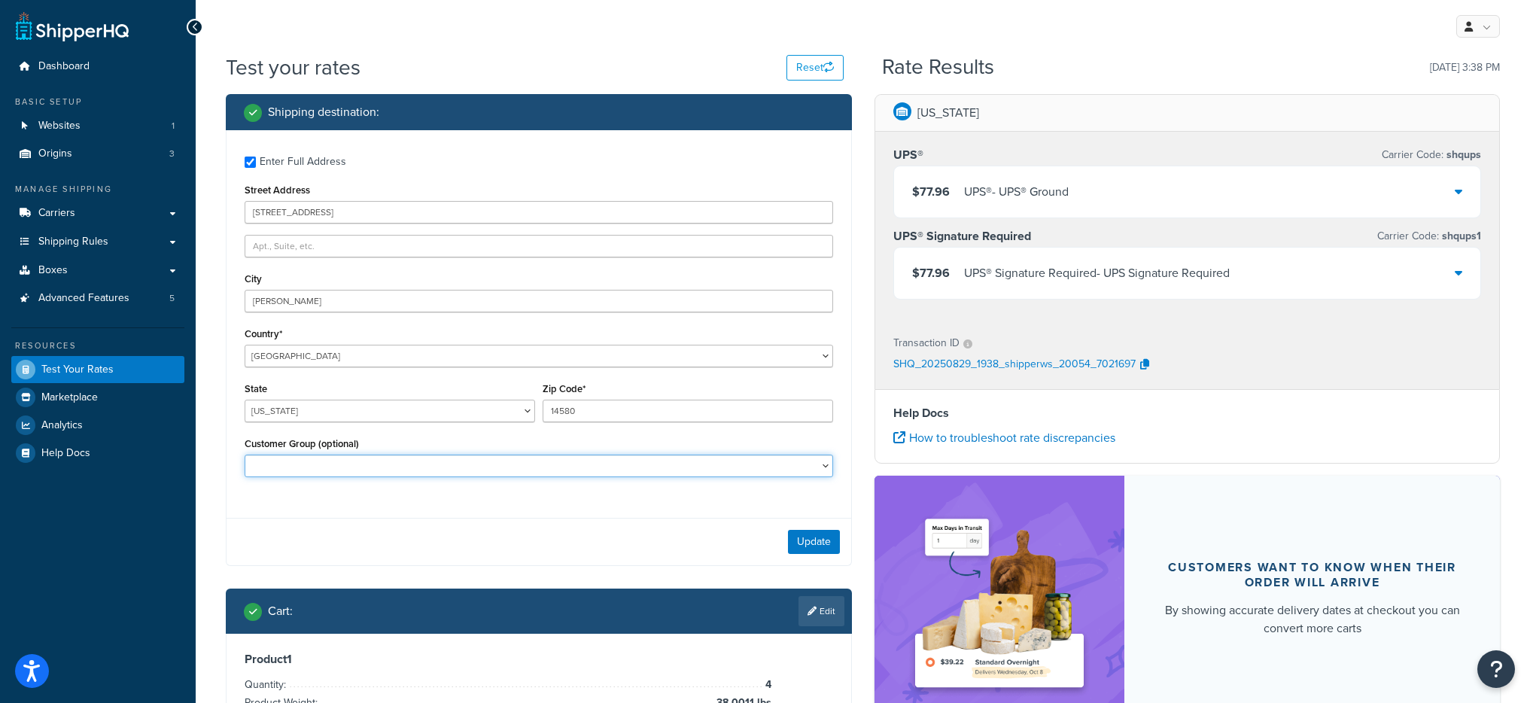
click at [381, 455] on select "Logged In Not Logged in Retail Wholesale" at bounding box center [539, 466] width 589 height 23
select select "Wholesale"
click at [245, 455] on select "Logged In Not Logged in Retail Wholesale" at bounding box center [539, 466] width 589 height 23
click at [827, 536] on button "Update" at bounding box center [814, 542] width 52 height 24
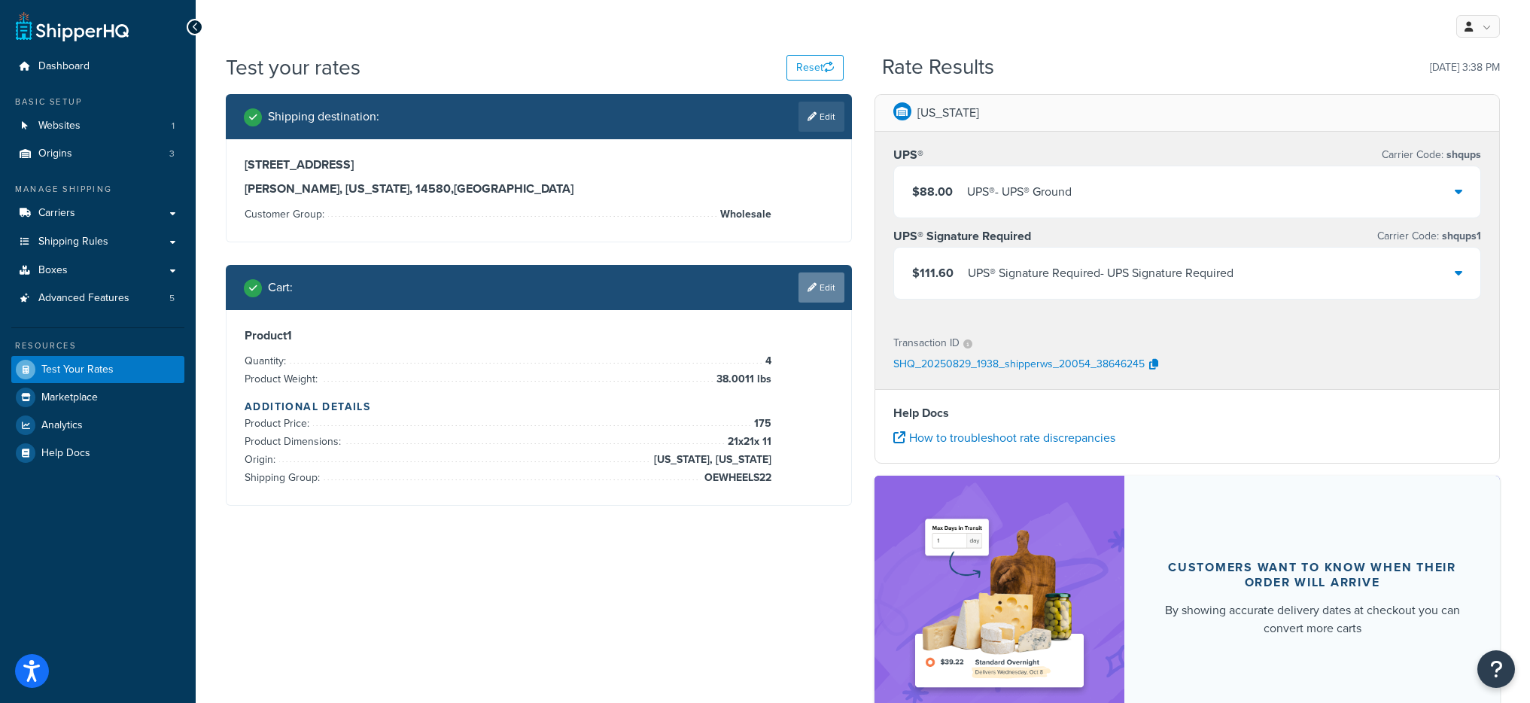
click at [817, 285] on link "Edit" at bounding box center [822, 287] width 46 height 30
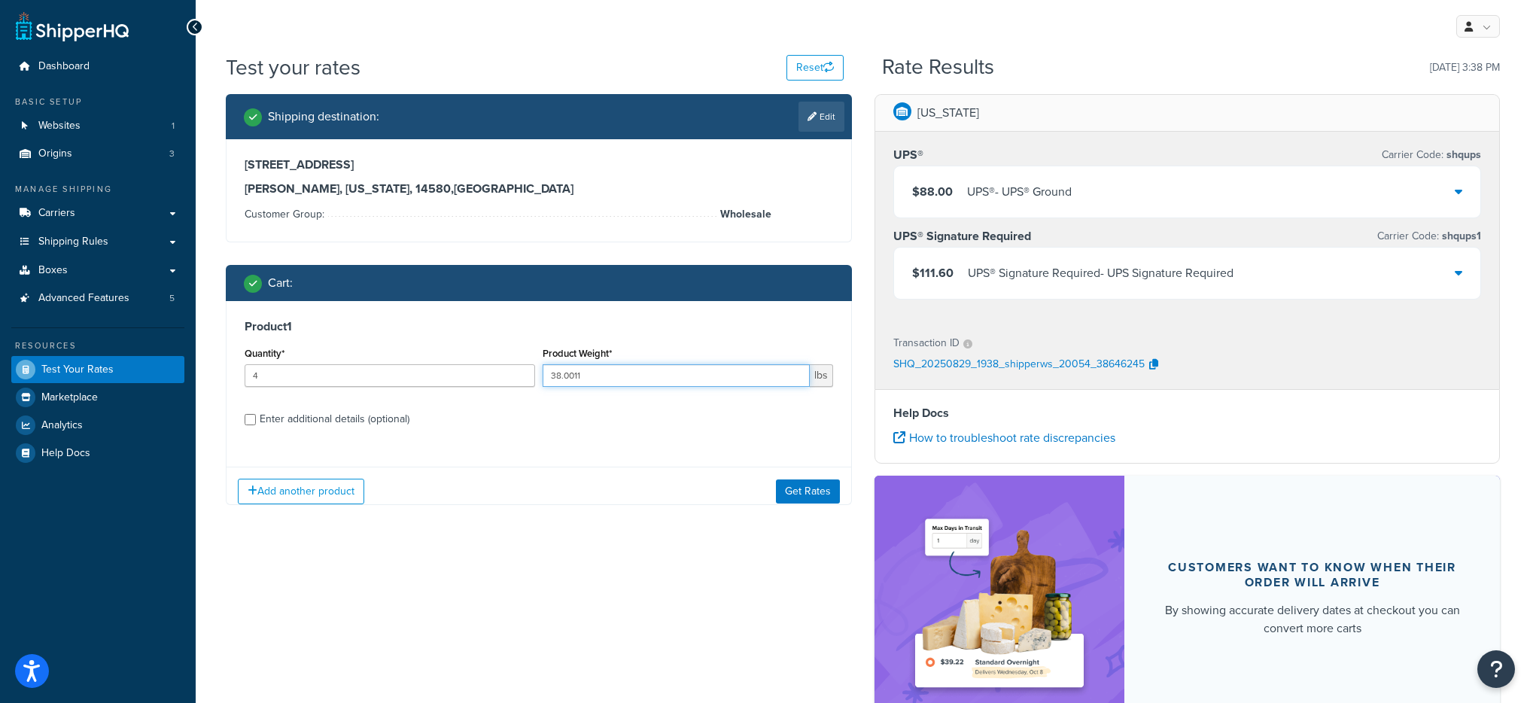
scroll to position [0, 0]
click at [640, 373] on input "38.0011" at bounding box center [676, 375] width 267 height 23
type input "4"
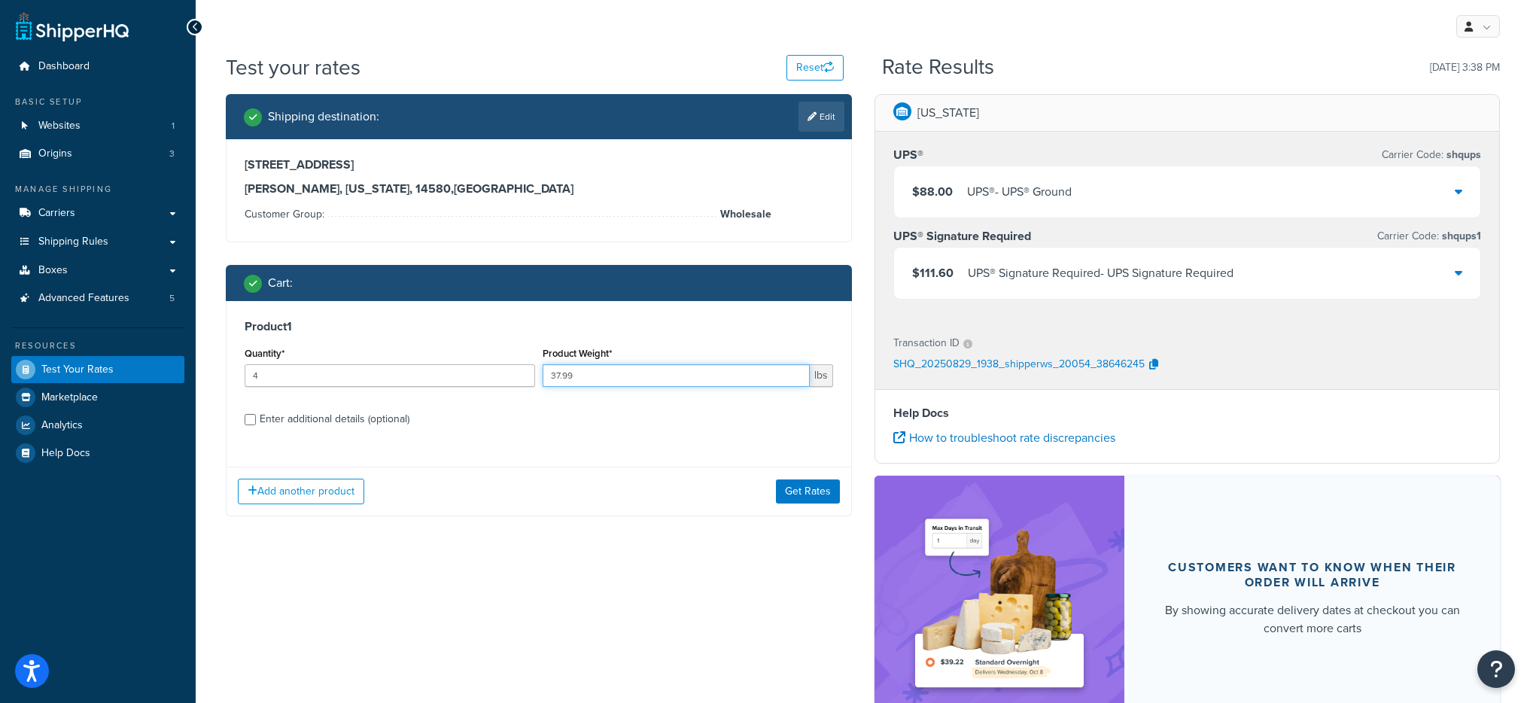
type input "37.99"
click at [851, 503] on div "Product 1 Quantity* 4 Product Weight* 37.99 lbs Enter additional details (optio…" at bounding box center [539, 408] width 626 height 215
click at [814, 488] on button "Get Rates" at bounding box center [808, 491] width 64 height 24
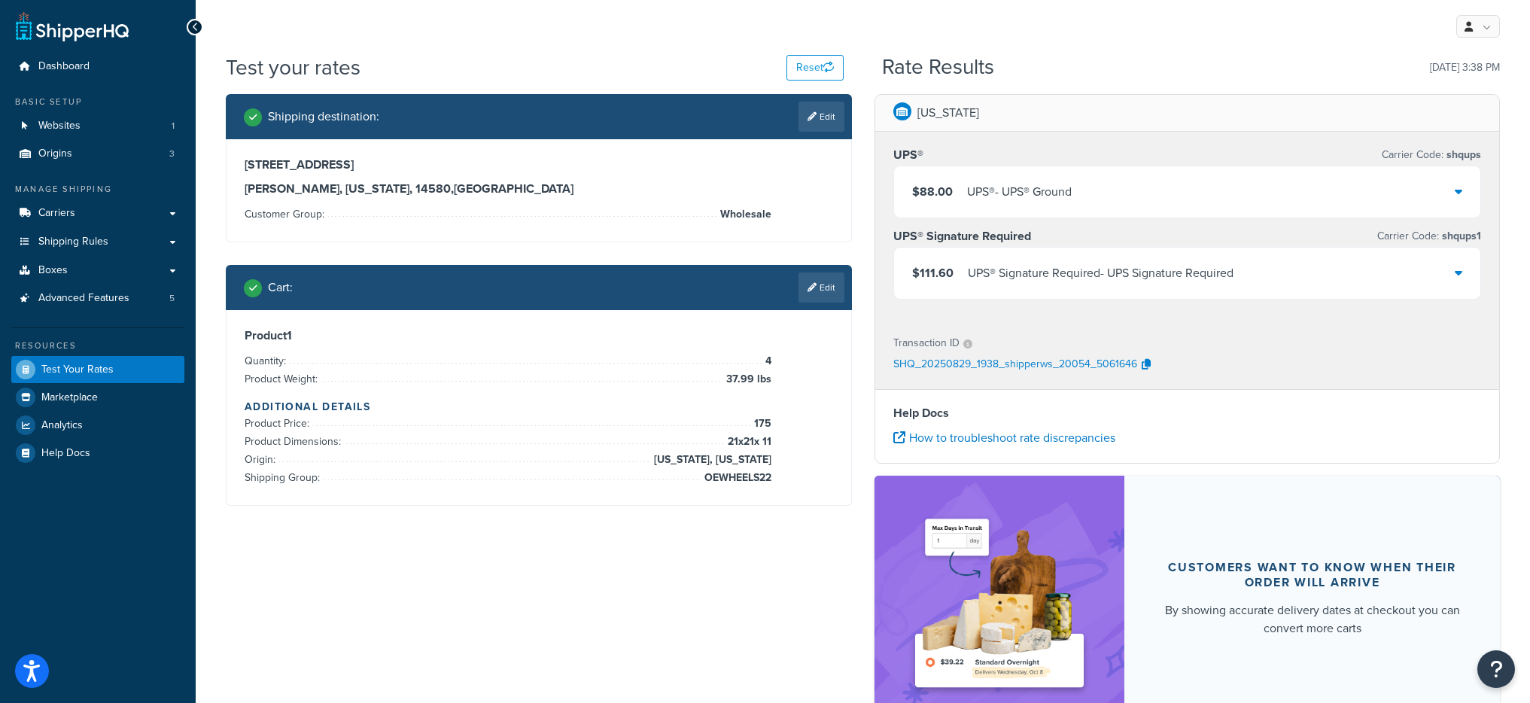
click at [1069, 206] on div "$88.00 UPS® - UPS® Ground" at bounding box center [1187, 191] width 587 height 51
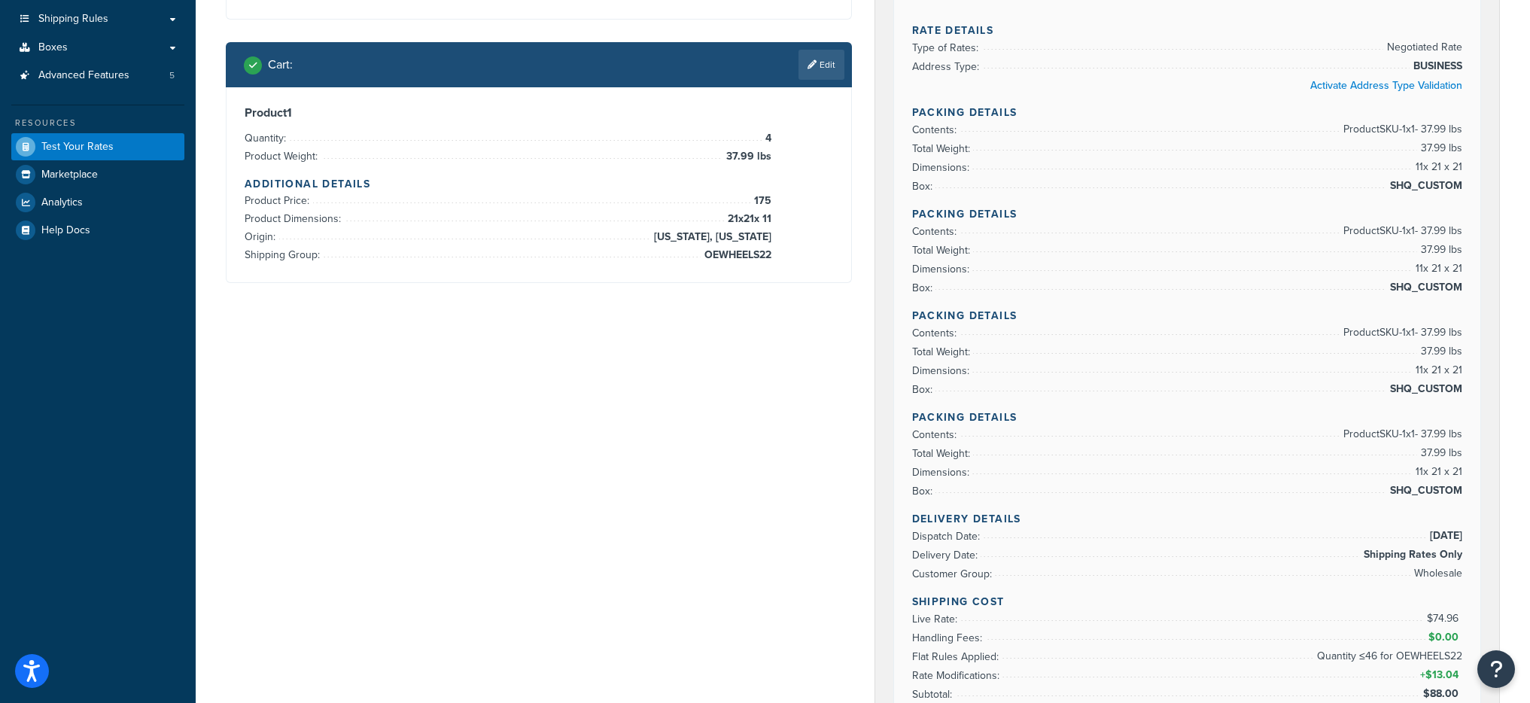
scroll to position [236, 0]
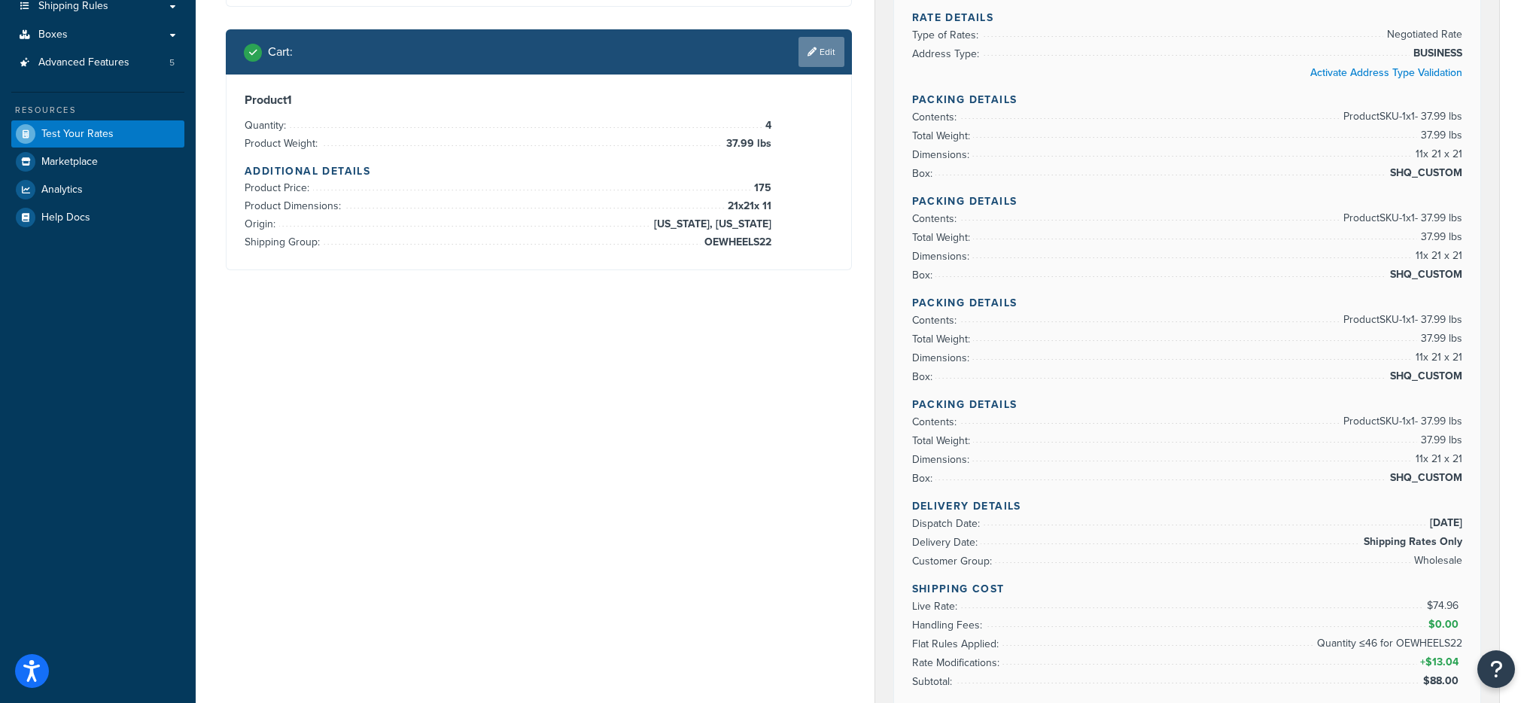
click at [823, 59] on link "Edit" at bounding box center [822, 52] width 46 height 30
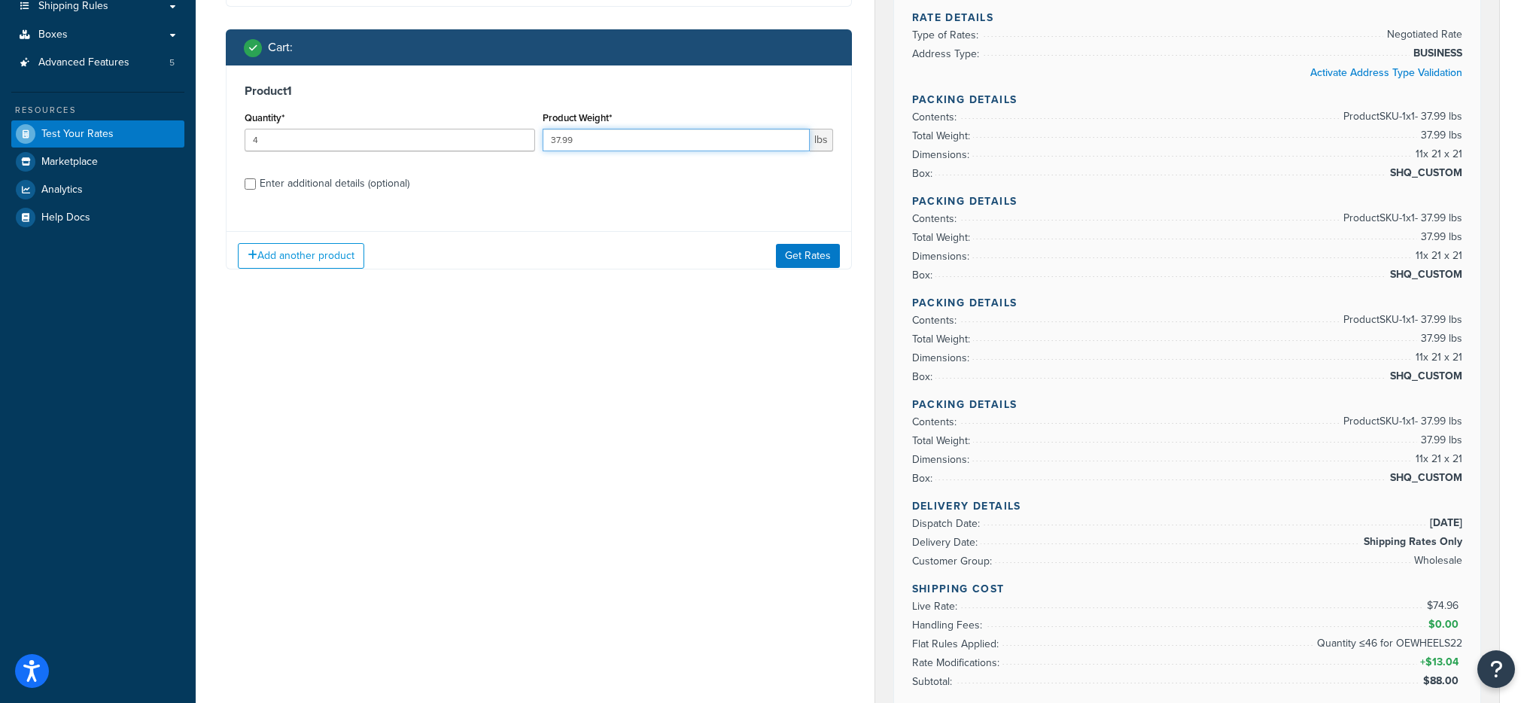
click at [628, 142] on input "37.99" at bounding box center [676, 140] width 267 height 23
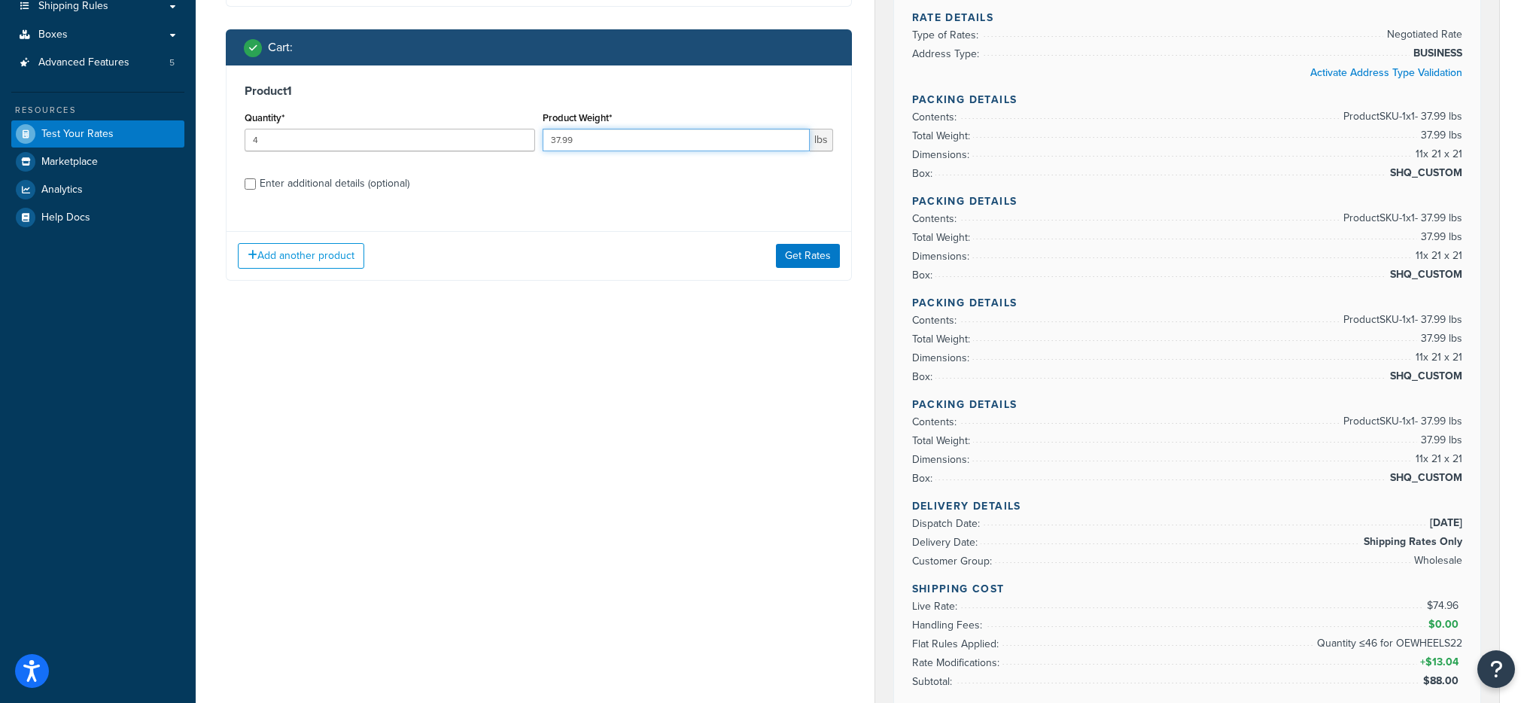
click at [628, 142] on input "37.99" at bounding box center [676, 140] width 267 height 23
paste input "01"
type input "37.9901"
click at [806, 251] on button "Get Rates" at bounding box center [808, 256] width 64 height 24
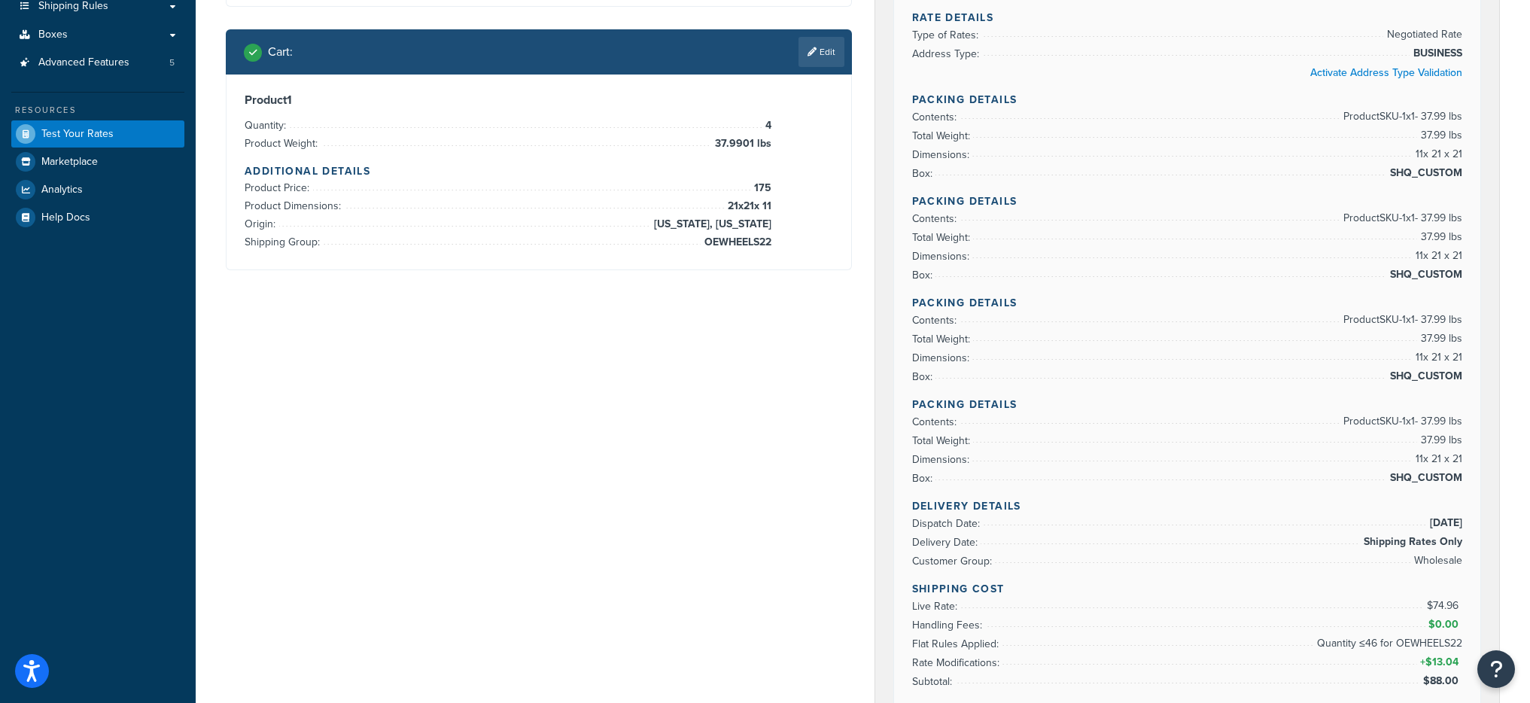
scroll to position [0, 0]
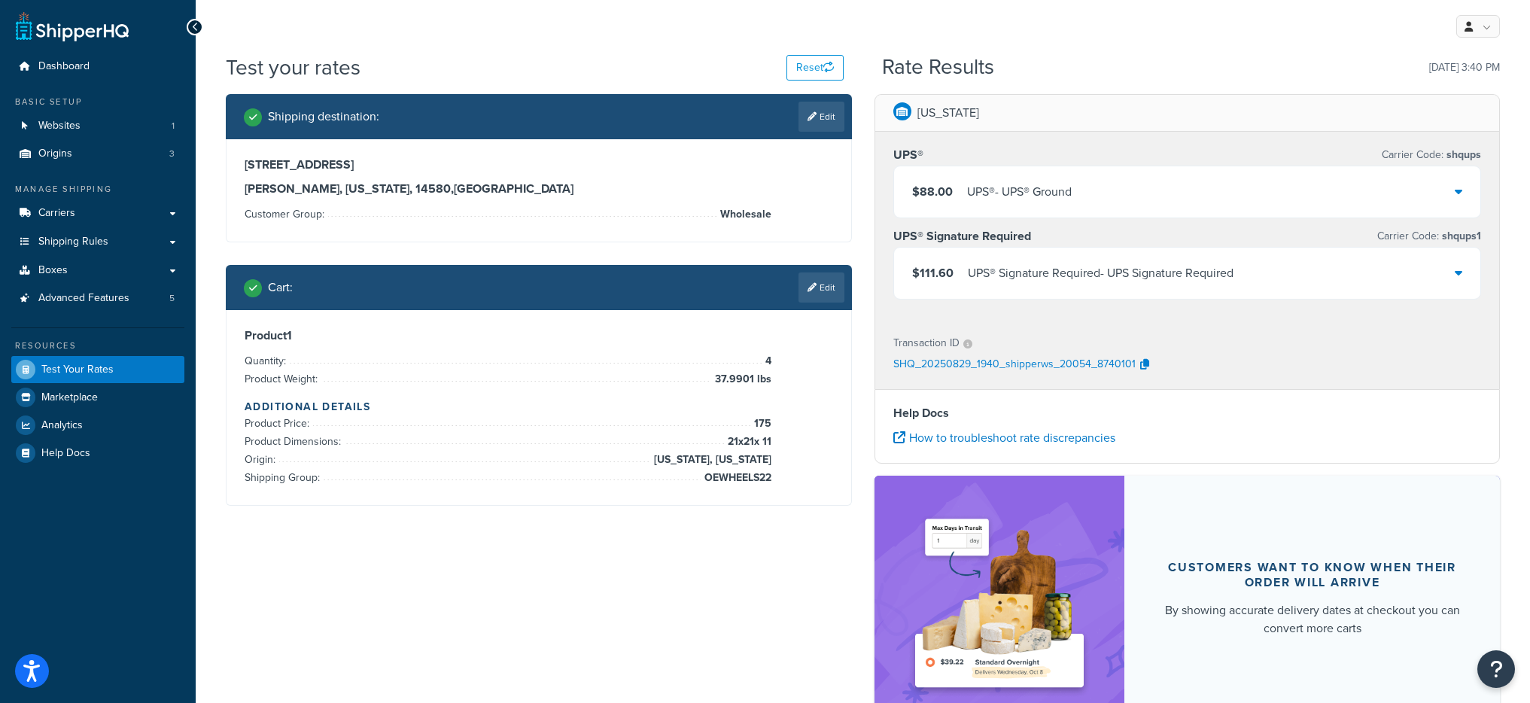
click at [1094, 212] on div "$88.00 UPS® - UPS® Ground" at bounding box center [1187, 191] width 587 height 51
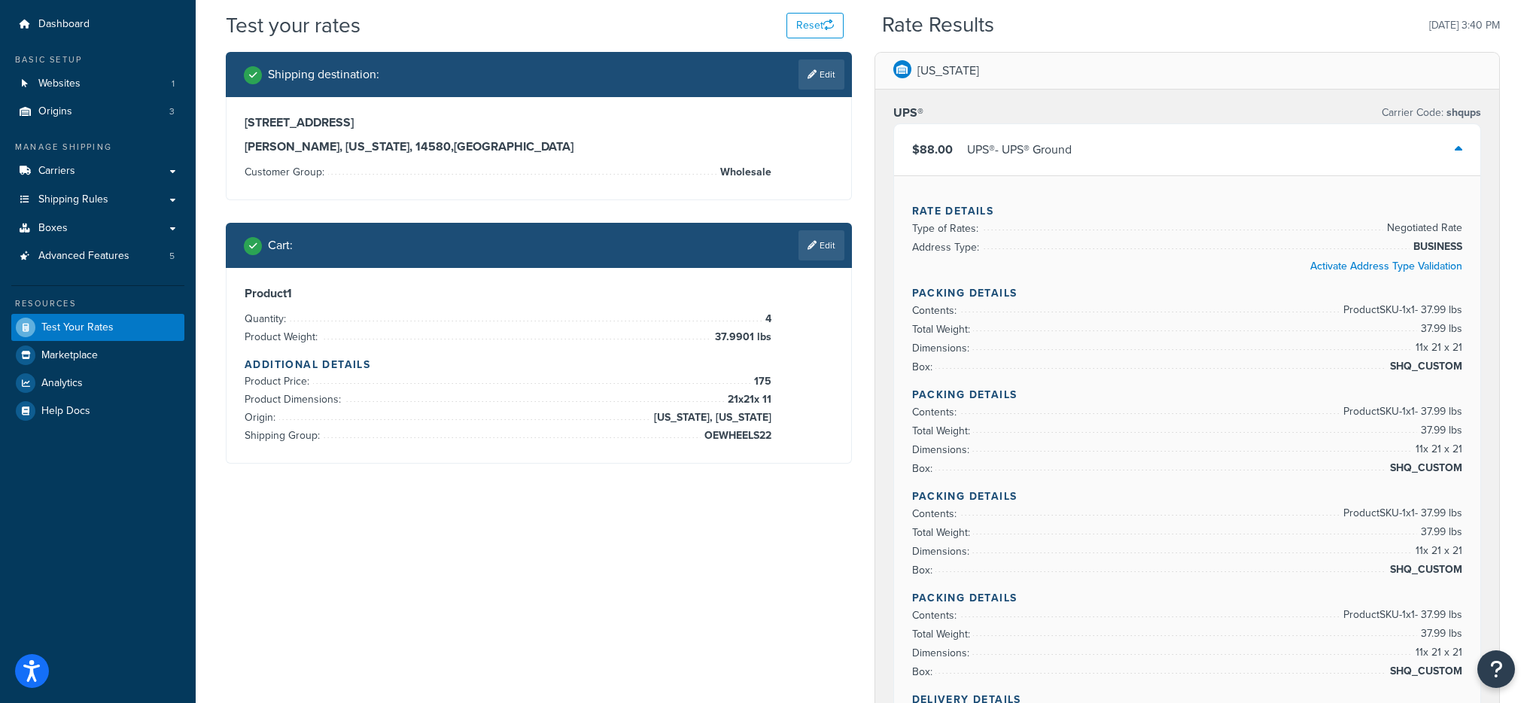
scroll to position [39, 0]
